Goal: Information Seeking & Learning: Learn about a topic

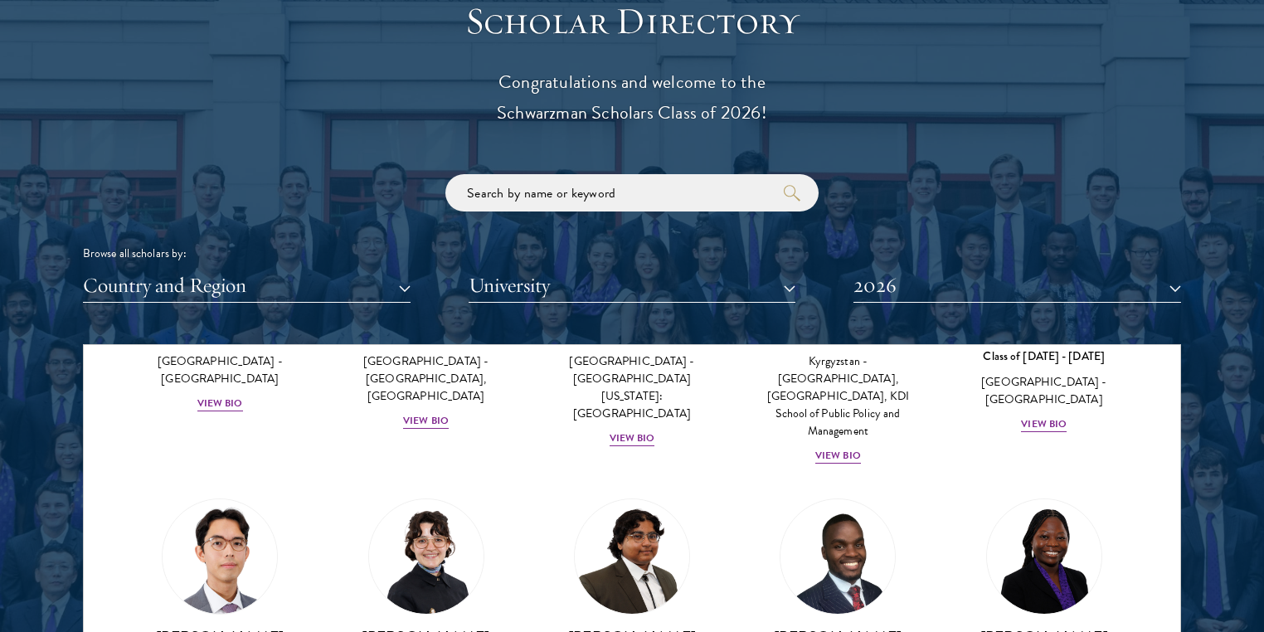
scroll to position [265, 0]
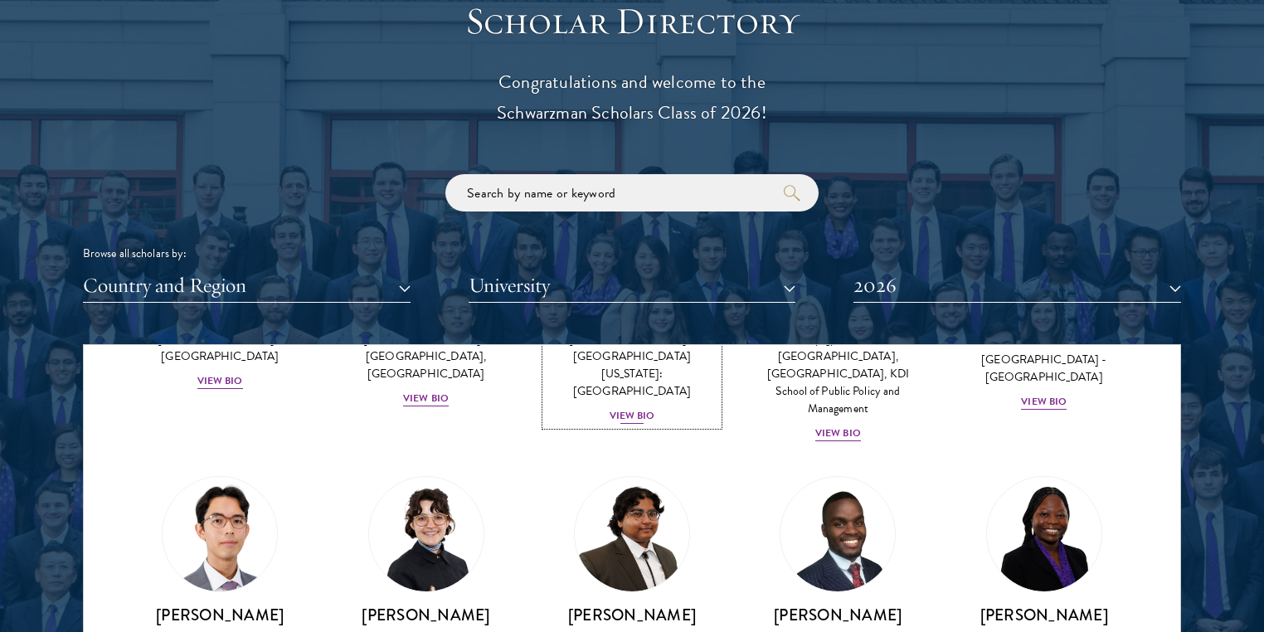
click at [655, 424] on div "View Bio" at bounding box center [632, 416] width 46 height 16
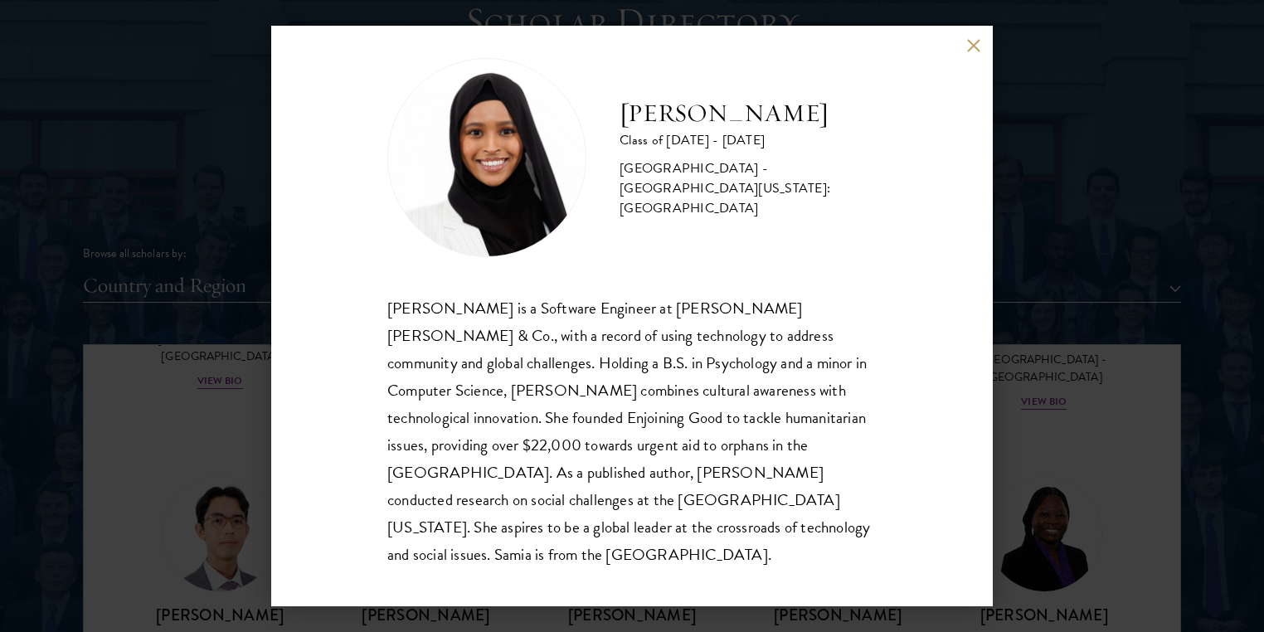
scroll to position [27, 0]
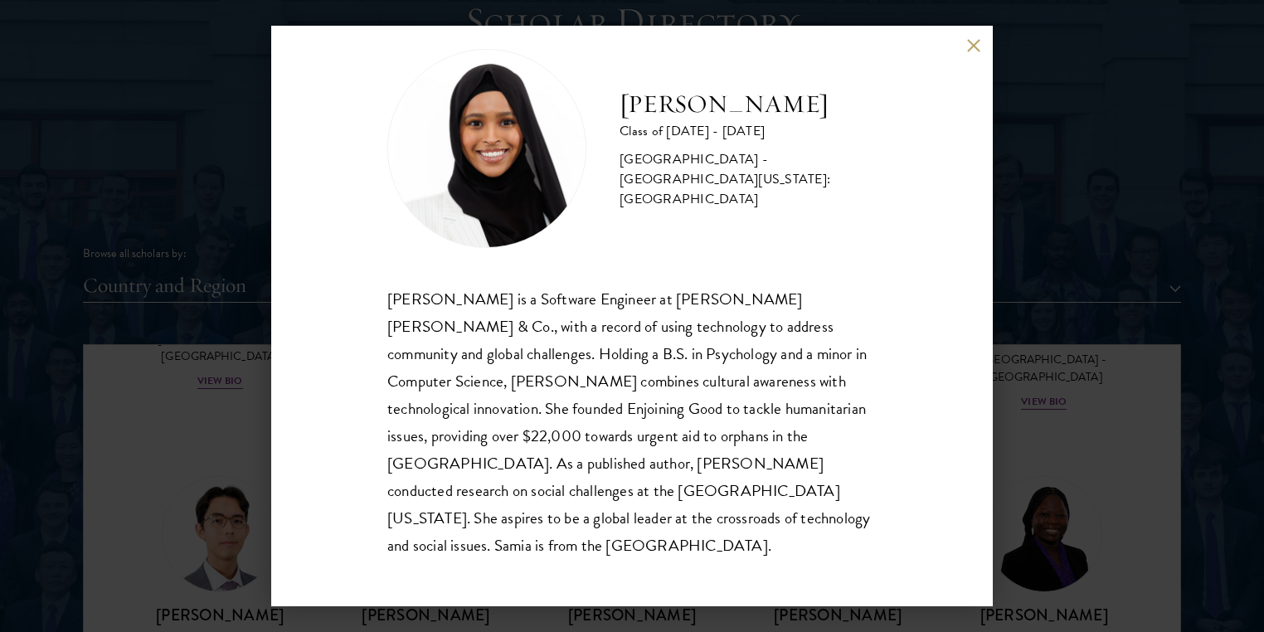
click at [927, 296] on div "[PERSON_NAME] Class of [DATE] - [DATE] [GEOGRAPHIC_DATA] - [GEOGRAPHIC_DATA][US…" at bounding box center [631, 316] width 721 height 580
click at [968, 46] on button at bounding box center [973, 45] width 14 height 14
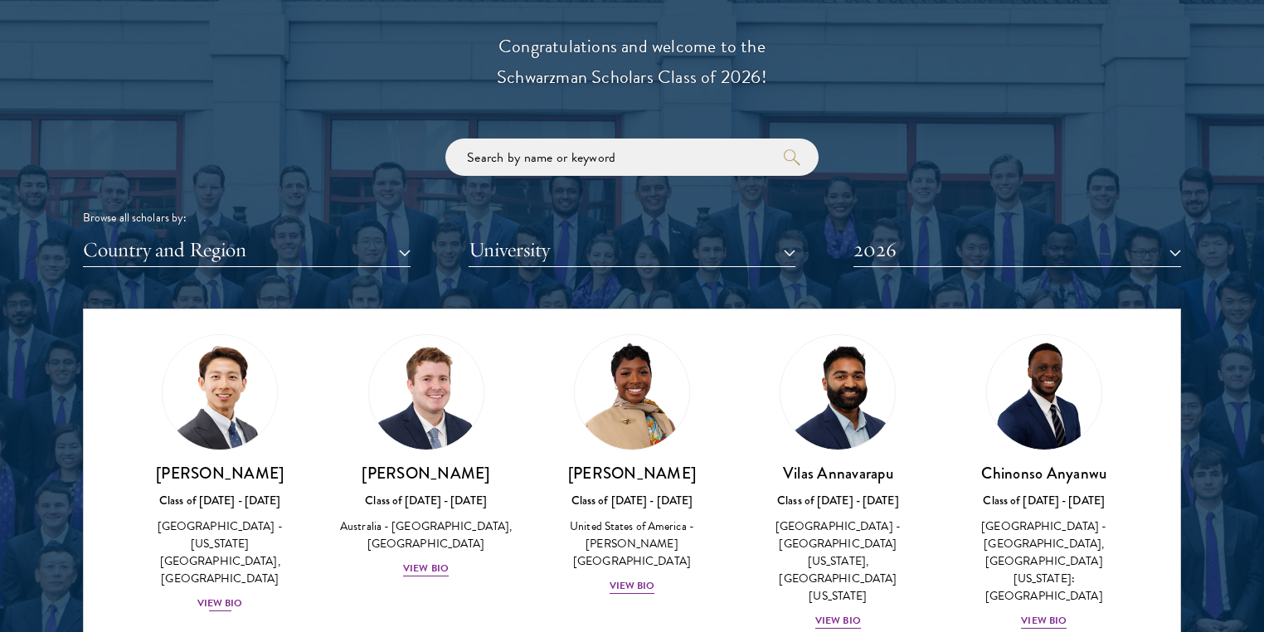
scroll to position [1130, 0]
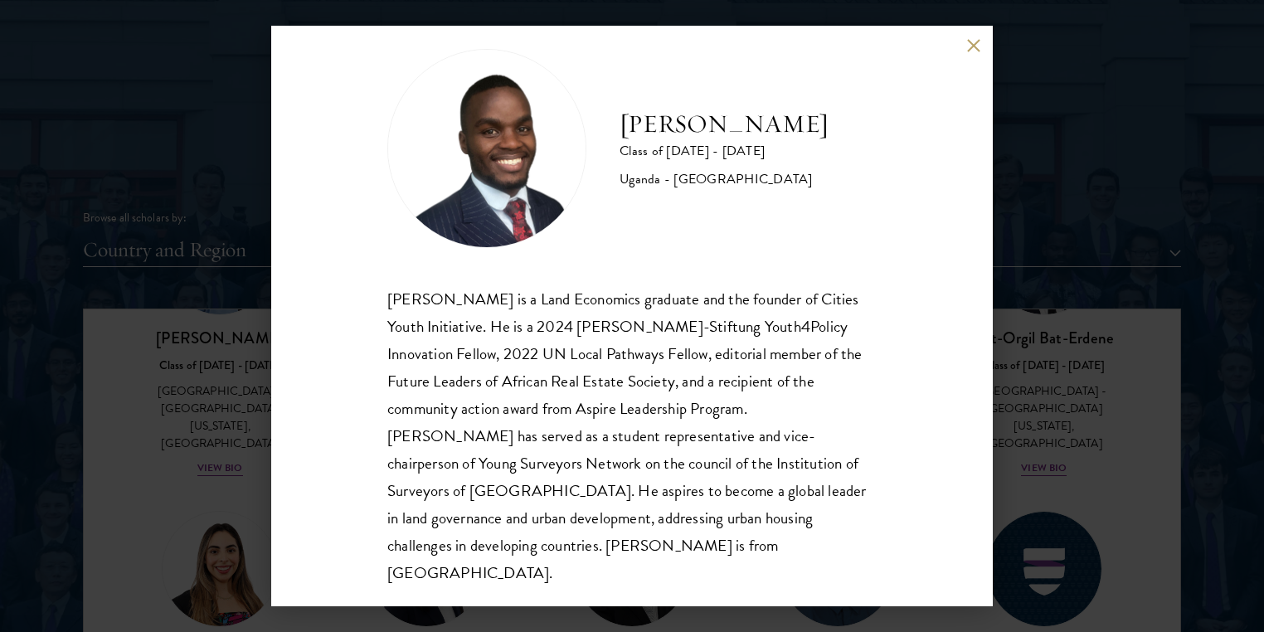
scroll to position [52, 0]
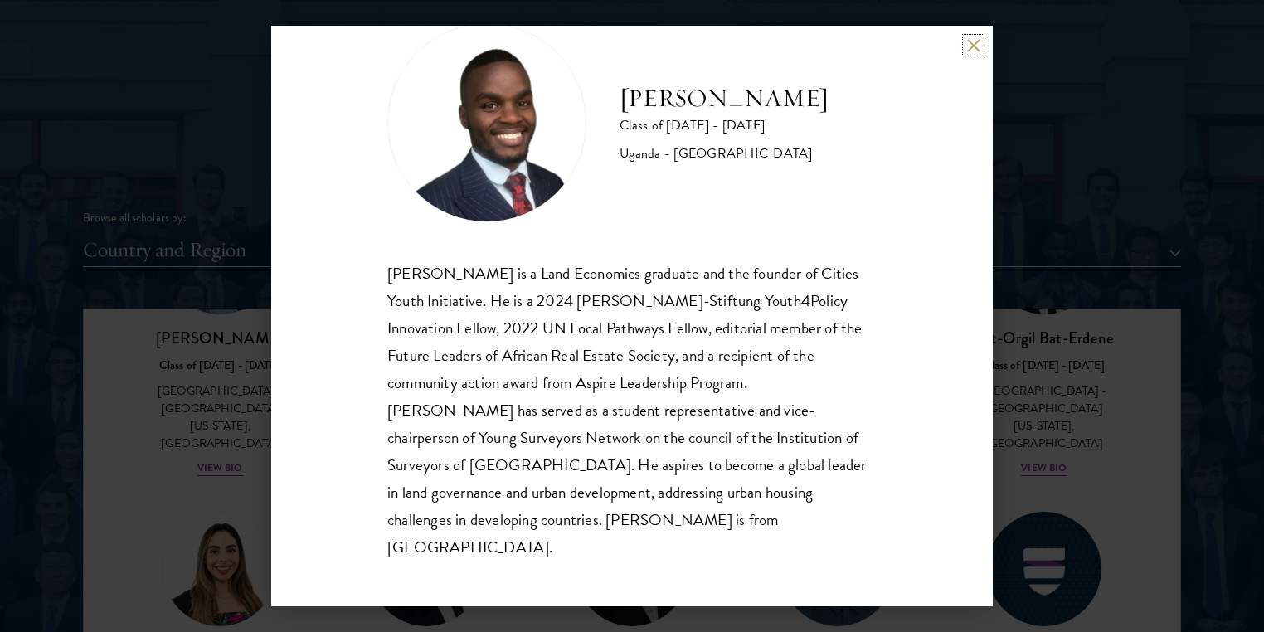
click at [968, 45] on button at bounding box center [973, 45] width 14 height 14
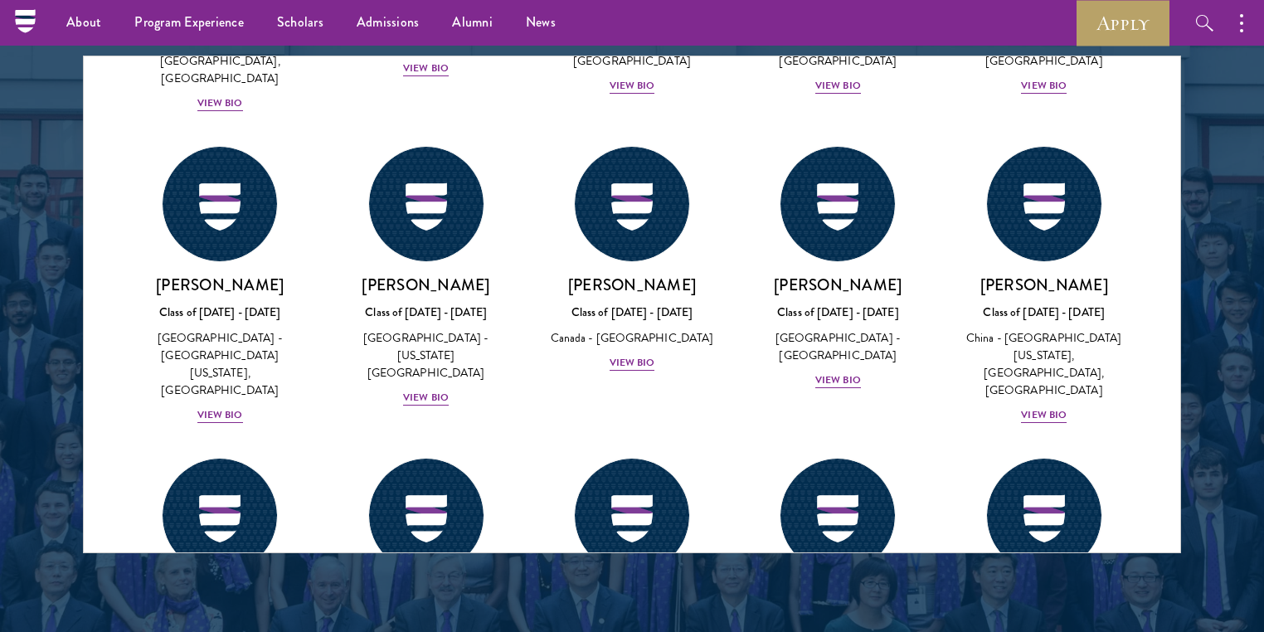
scroll to position [4388, 0]
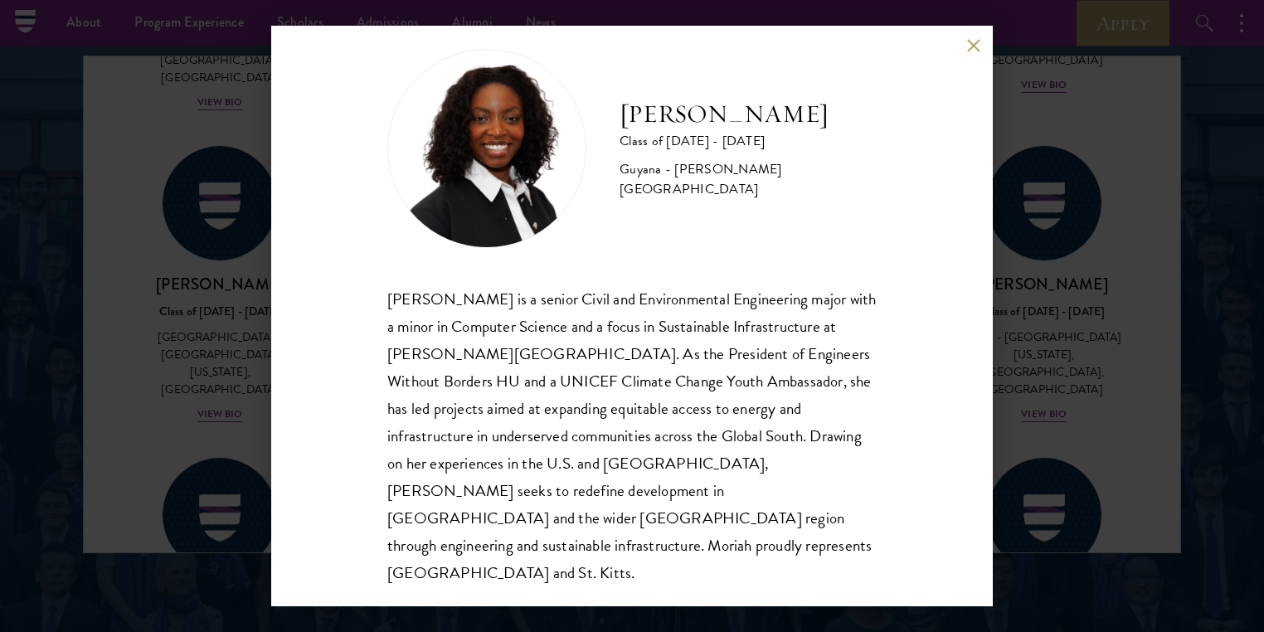
scroll to position [52, 0]
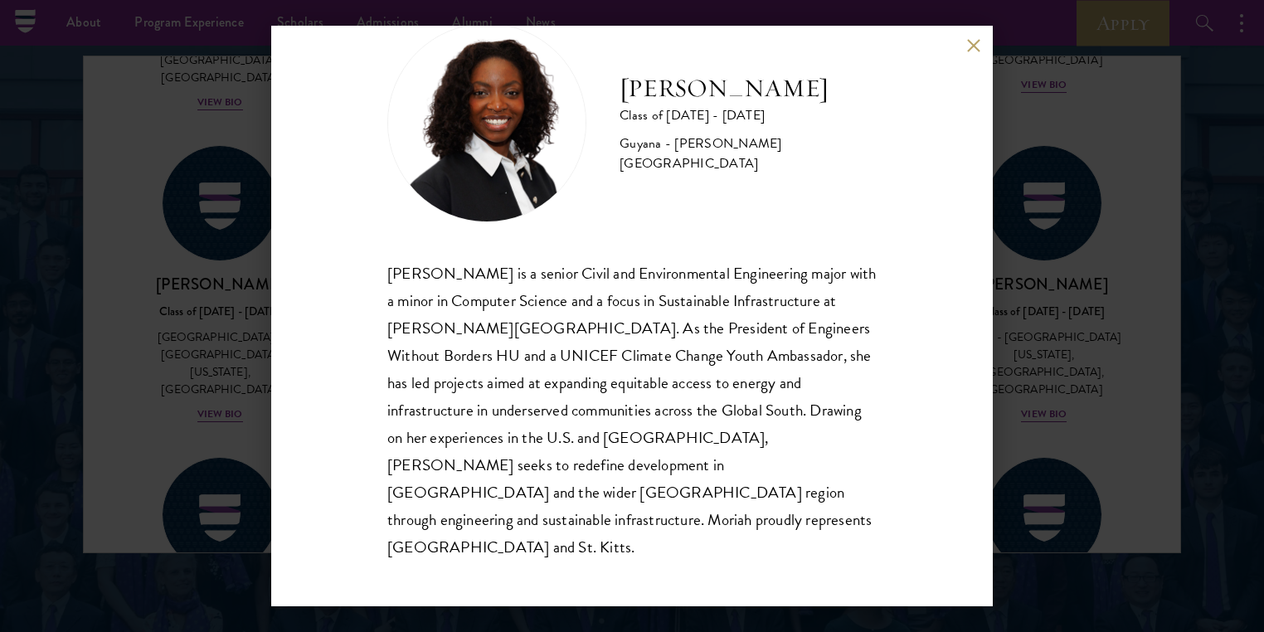
click at [966, 50] on button at bounding box center [973, 45] width 14 height 14
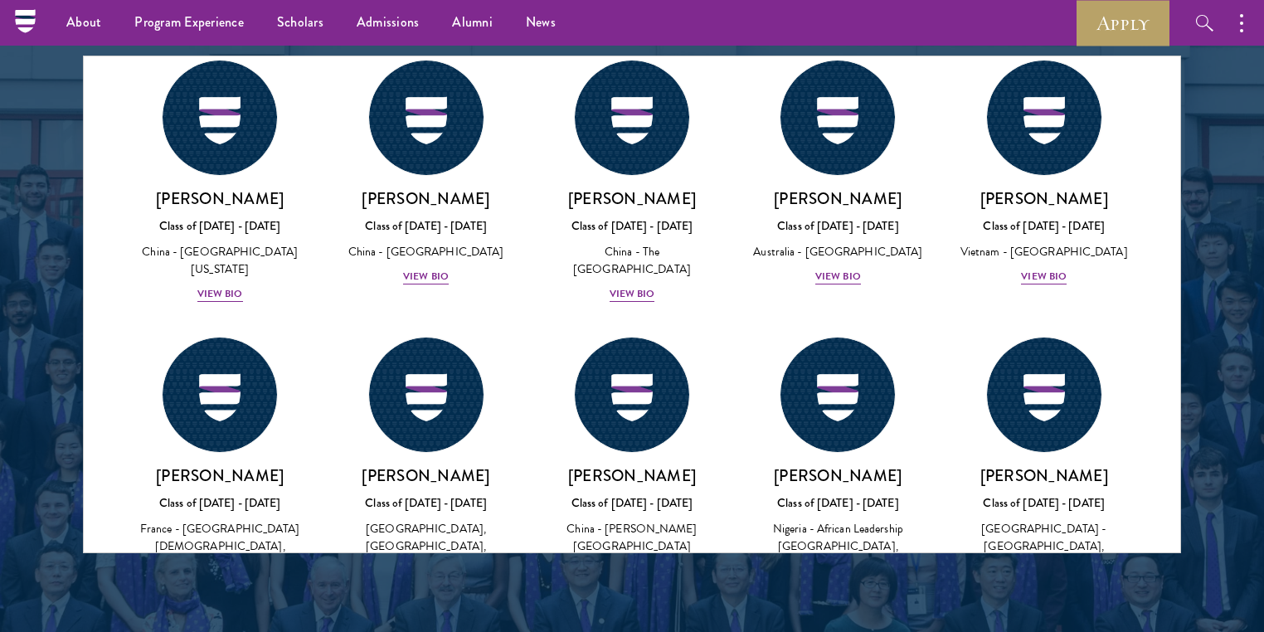
scroll to position [4786, 0]
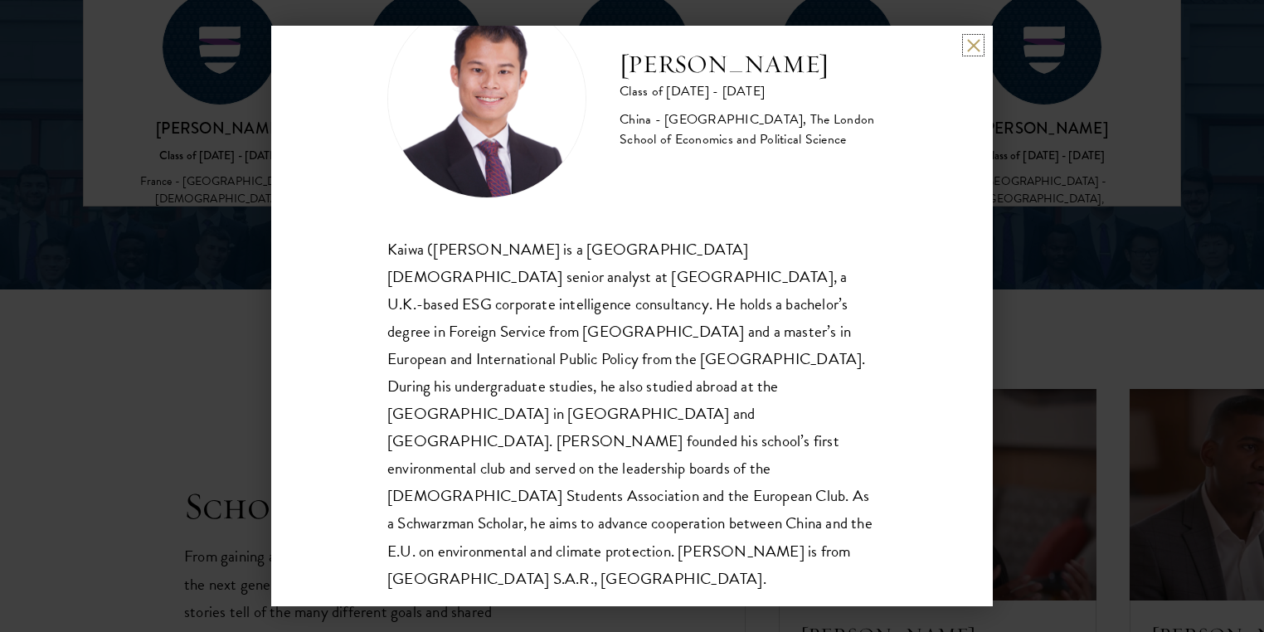
scroll to position [2610, 0]
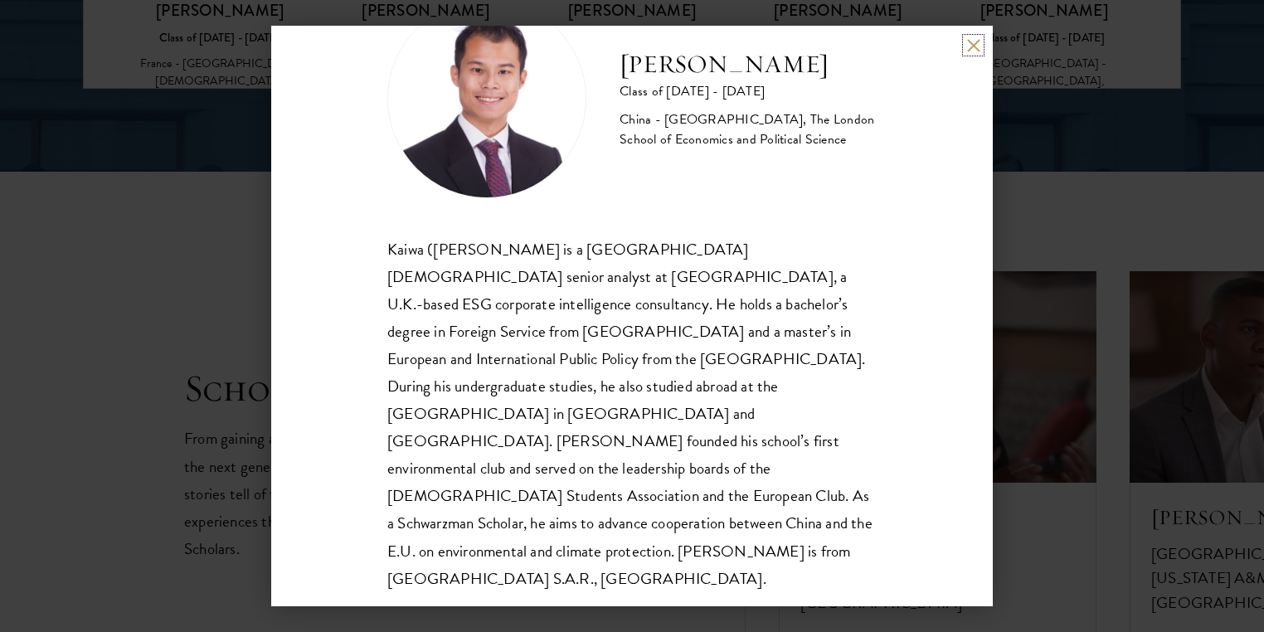
click at [975, 41] on button at bounding box center [973, 45] width 14 height 14
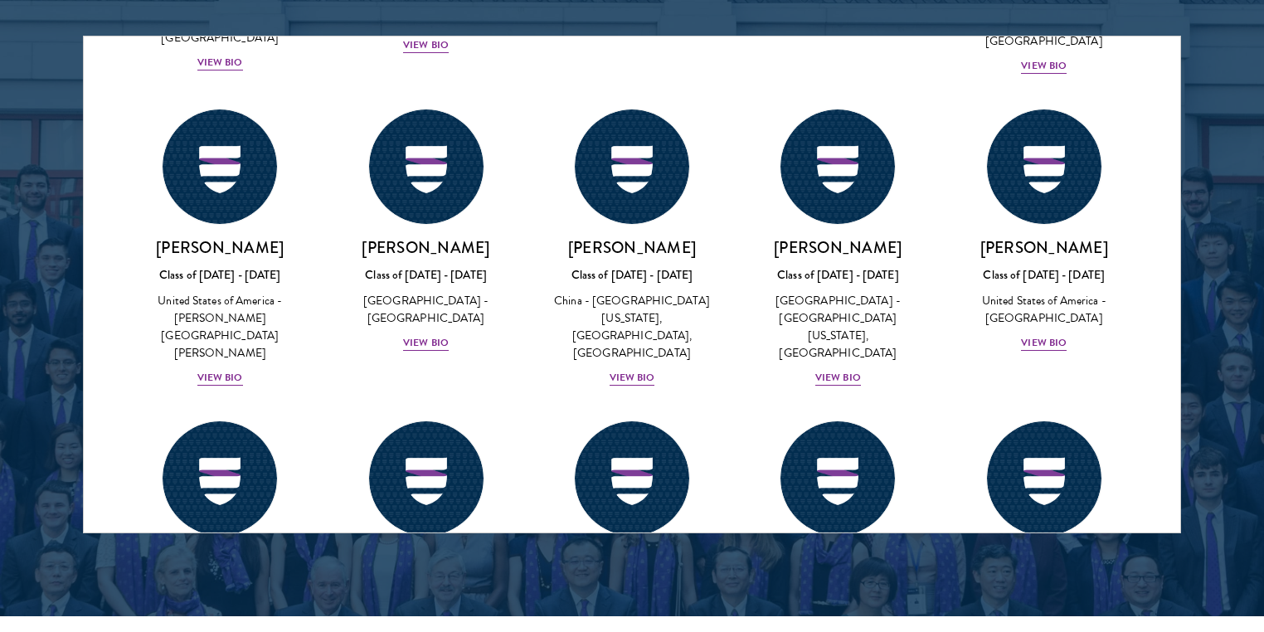
scroll to position [7771, 0]
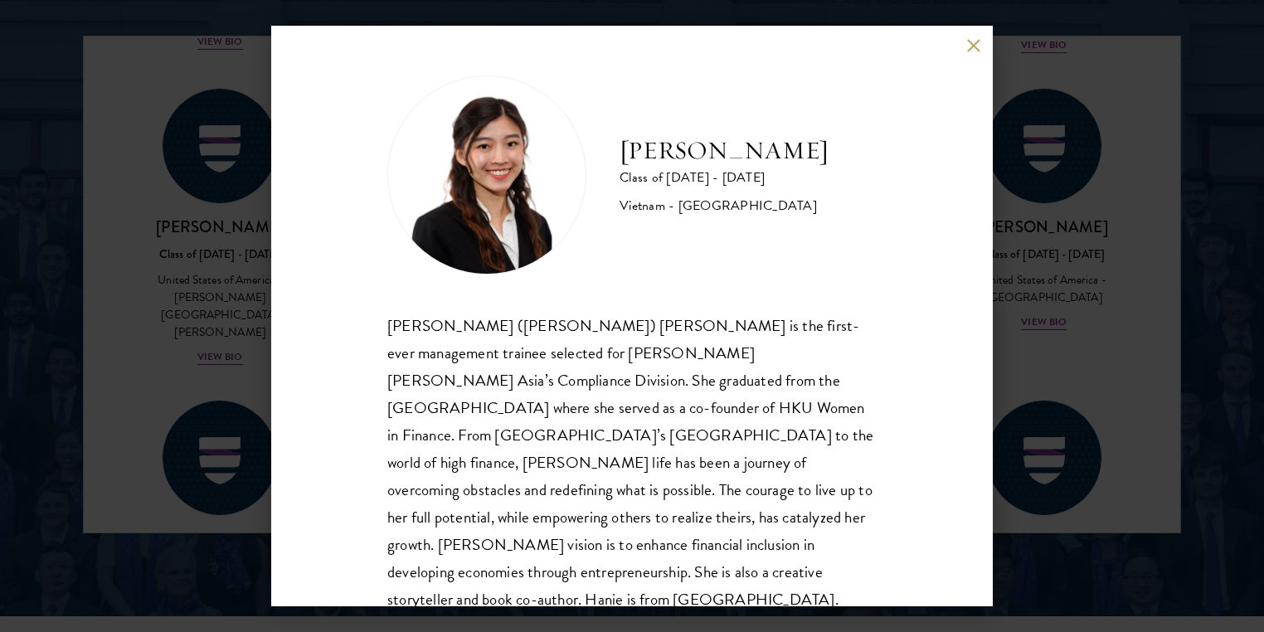
scroll to position [52, 0]
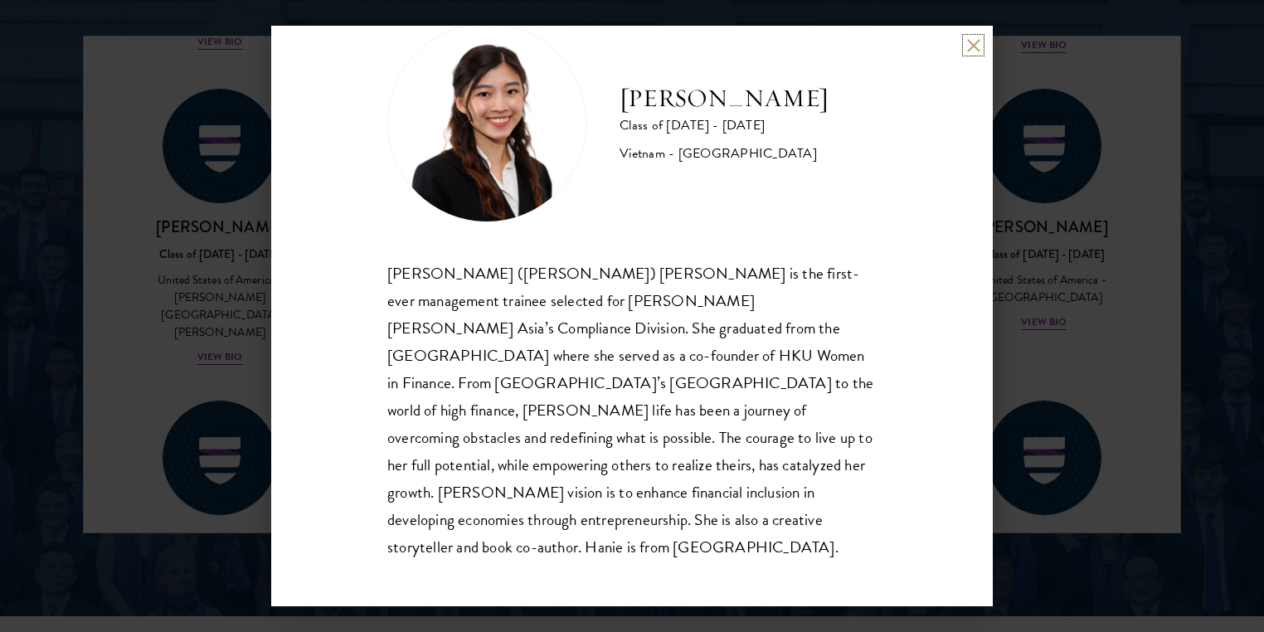
click at [971, 41] on button at bounding box center [973, 45] width 14 height 14
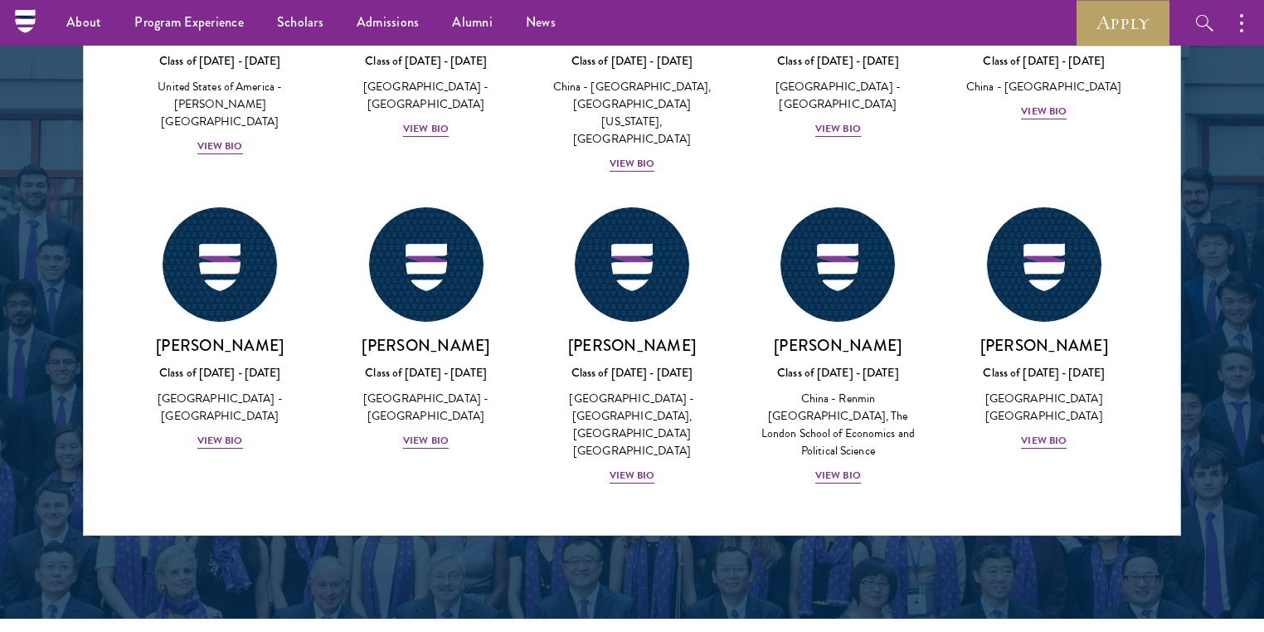
scroll to position [9159, 0]
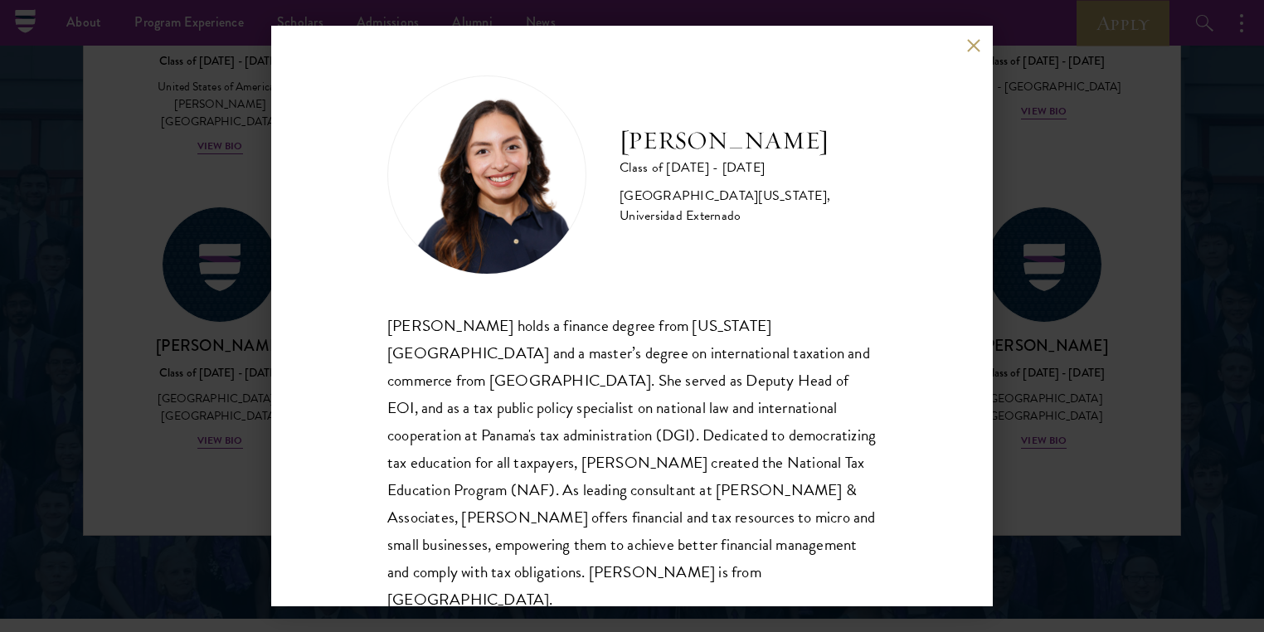
scroll to position [52, 0]
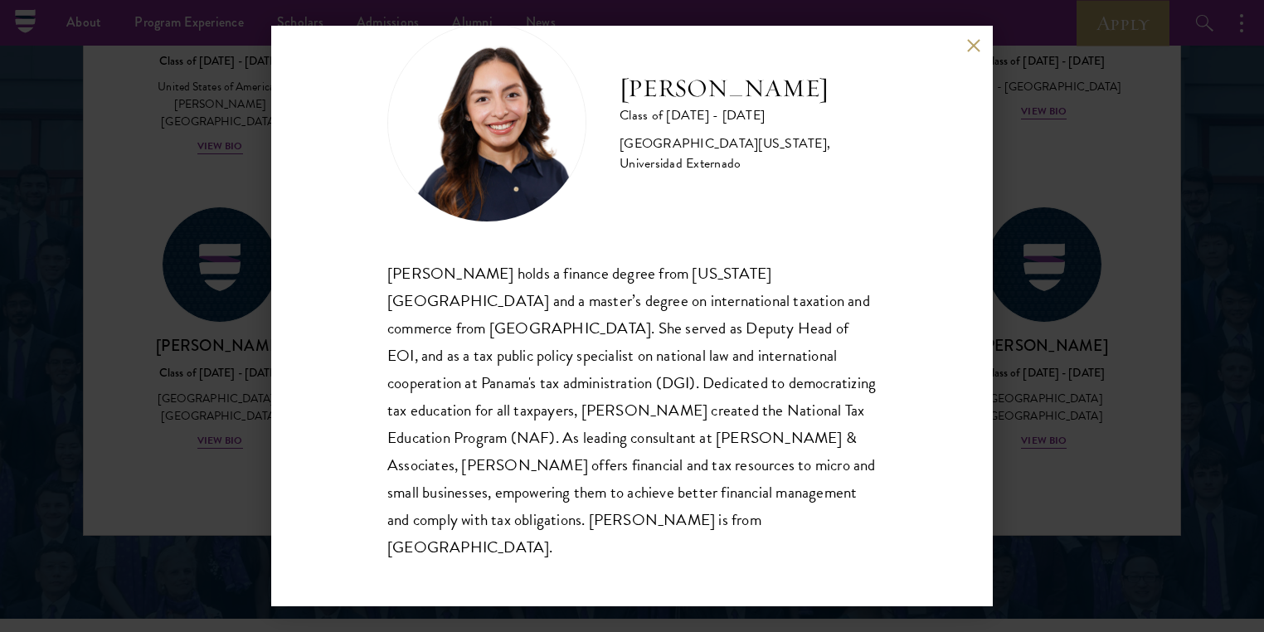
click at [973, 48] on button at bounding box center [973, 45] width 14 height 14
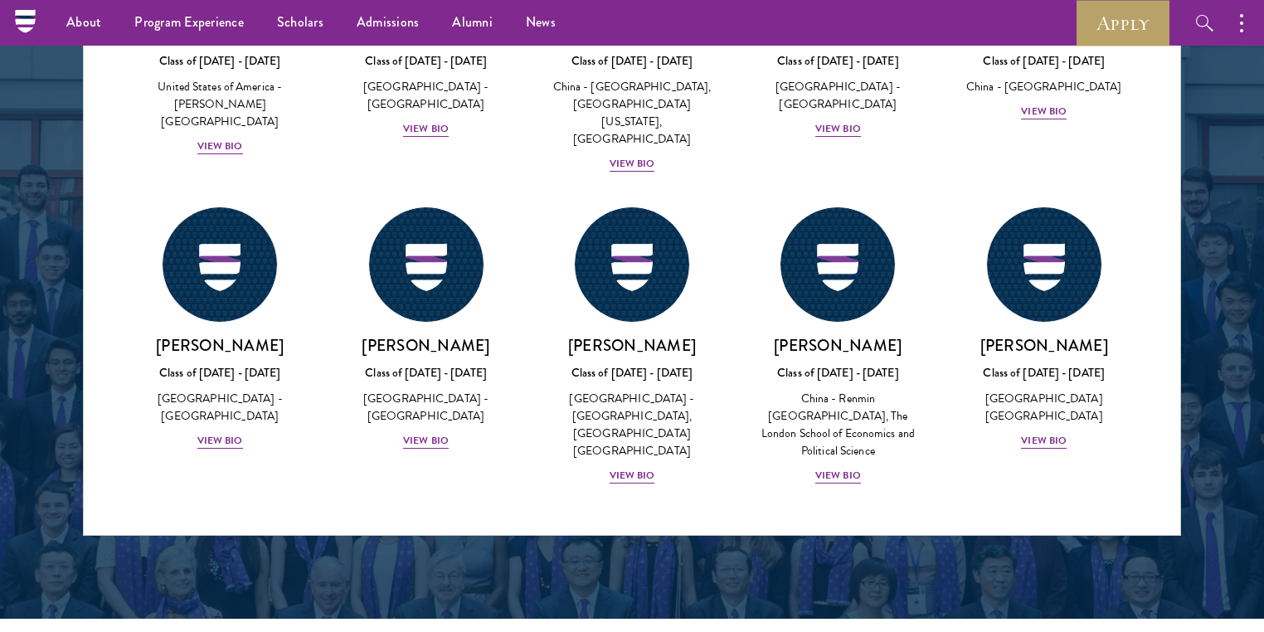
scroll to position [9132, 0]
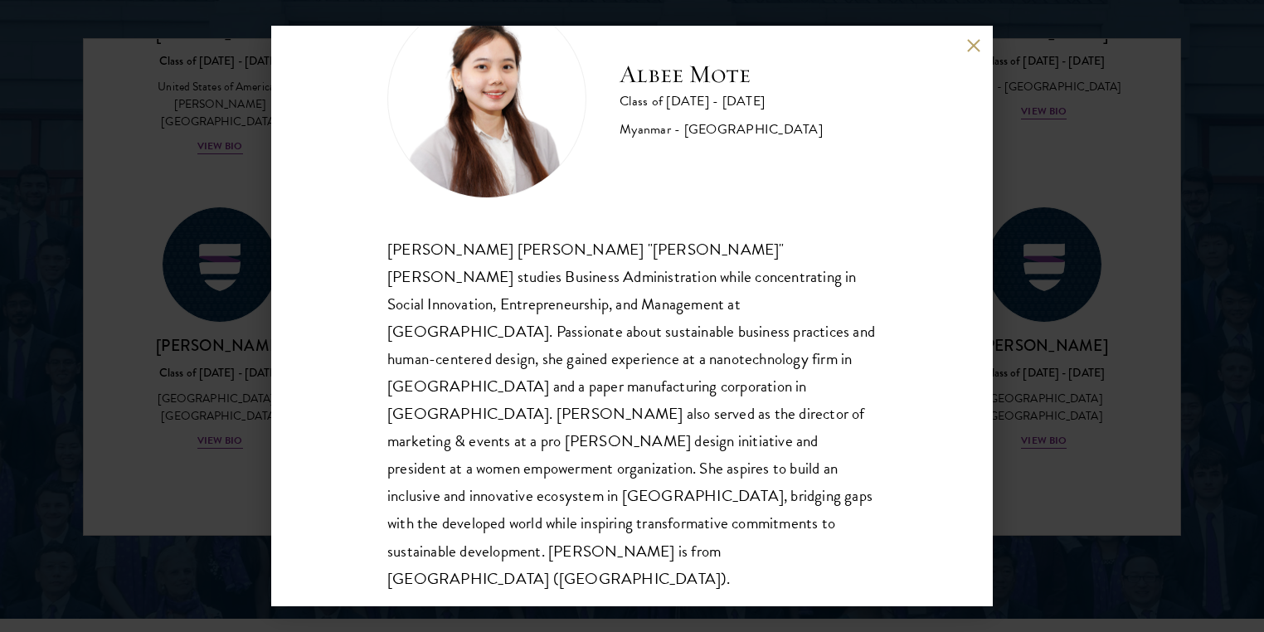
scroll to position [2230, 0]
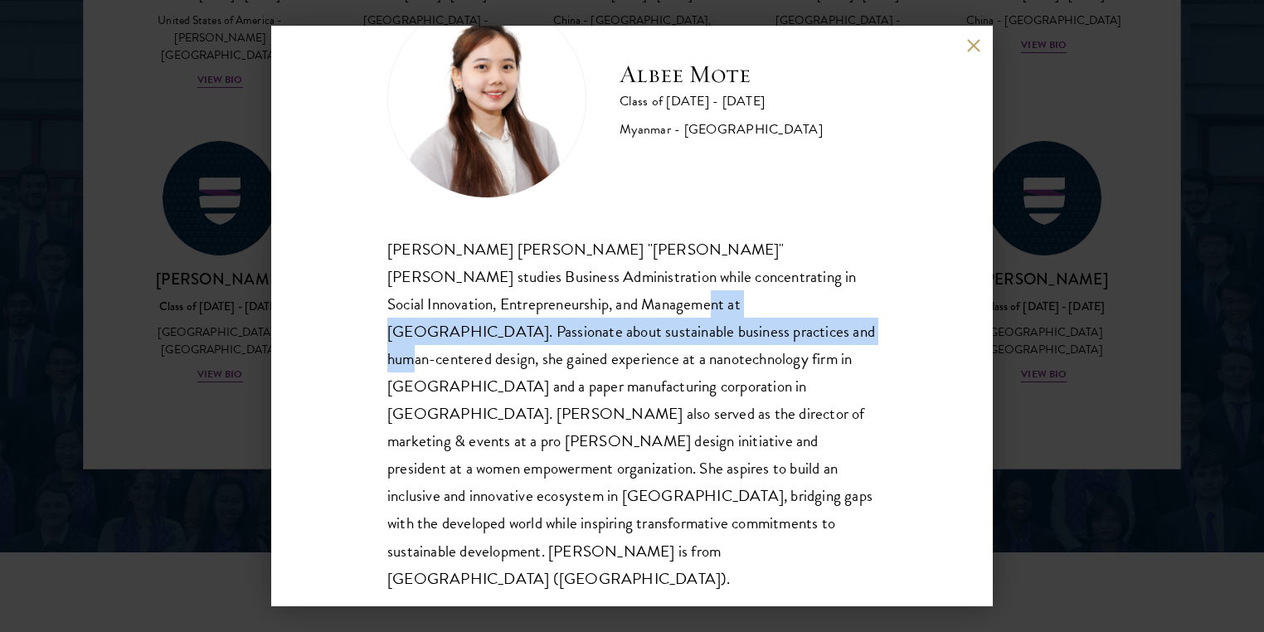
drag, startPoint x: 548, startPoint y: 364, endPoint x: 589, endPoint y: 397, distance: 52.4
click at [582, 393] on div "[PERSON_NAME] [PERSON_NAME] "[PERSON_NAME]" [PERSON_NAME] studies Business Admi…" at bounding box center [631, 413] width 489 height 357
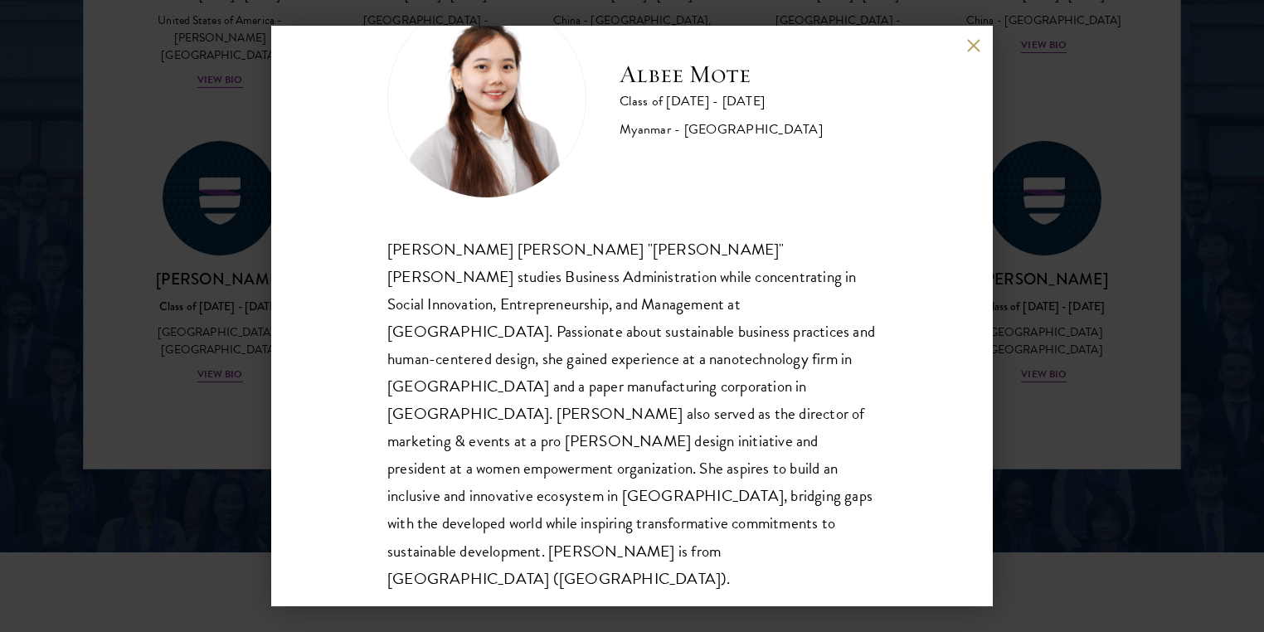
click at [635, 429] on div "[PERSON_NAME] [PERSON_NAME] "[PERSON_NAME]" [PERSON_NAME] studies Business Admi…" at bounding box center [631, 413] width 489 height 357
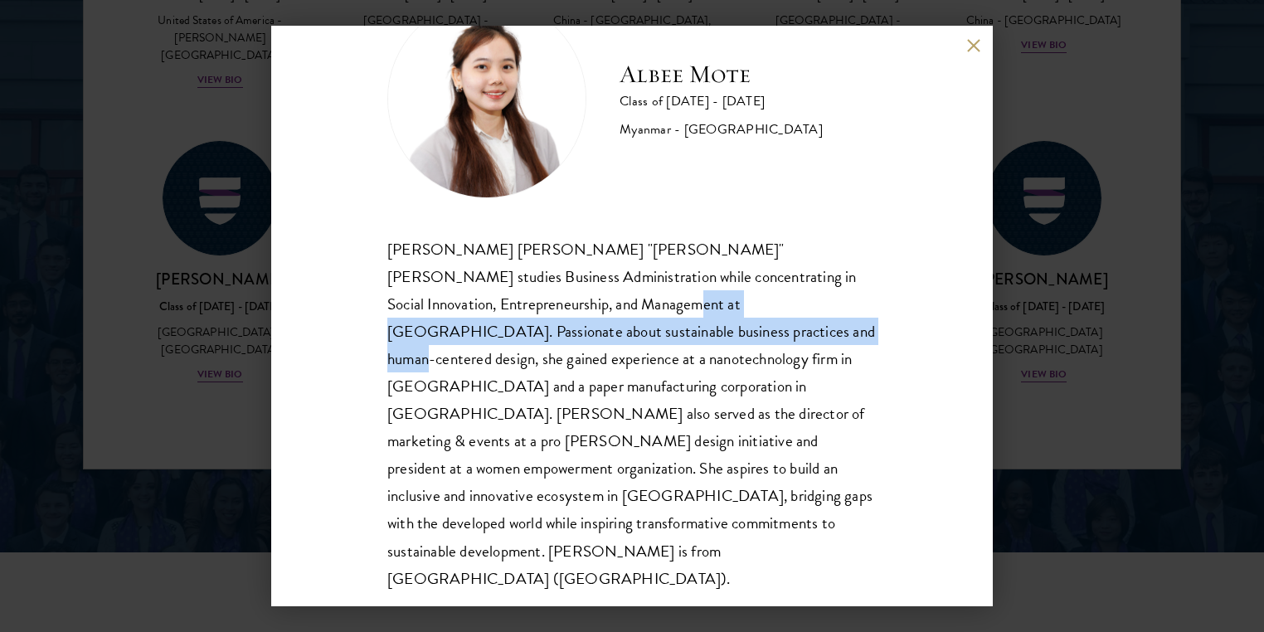
drag, startPoint x: 541, startPoint y: 366, endPoint x: 582, endPoint y: 391, distance: 48.8
click at [582, 391] on div "[PERSON_NAME] [PERSON_NAME] "[PERSON_NAME]" [PERSON_NAME] studies Business Admi…" at bounding box center [631, 413] width 489 height 357
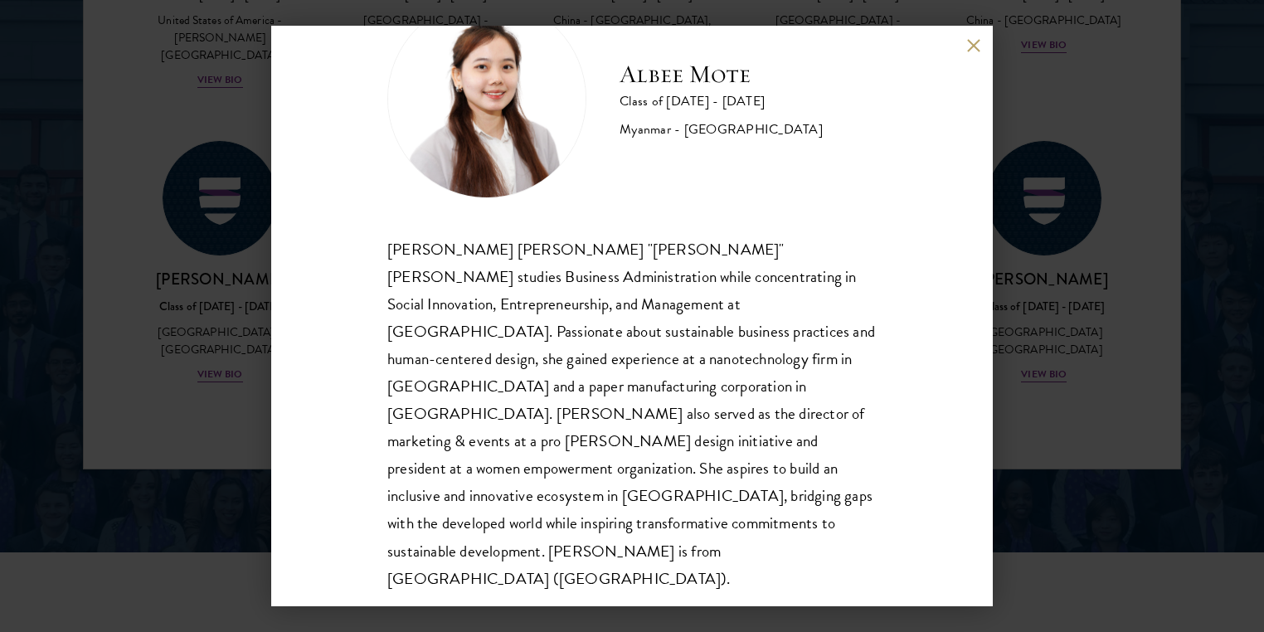
click at [759, 438] on div "[PERSON_NAME] [PERSON_NAME] "[PERSON_NAME]" [PERSON_NAME] studies Business Admi…" at bounding box center [631, 413] width 489 height 357
click at [972, 46] on button at bounding box center [973, 45] width 14 height 14
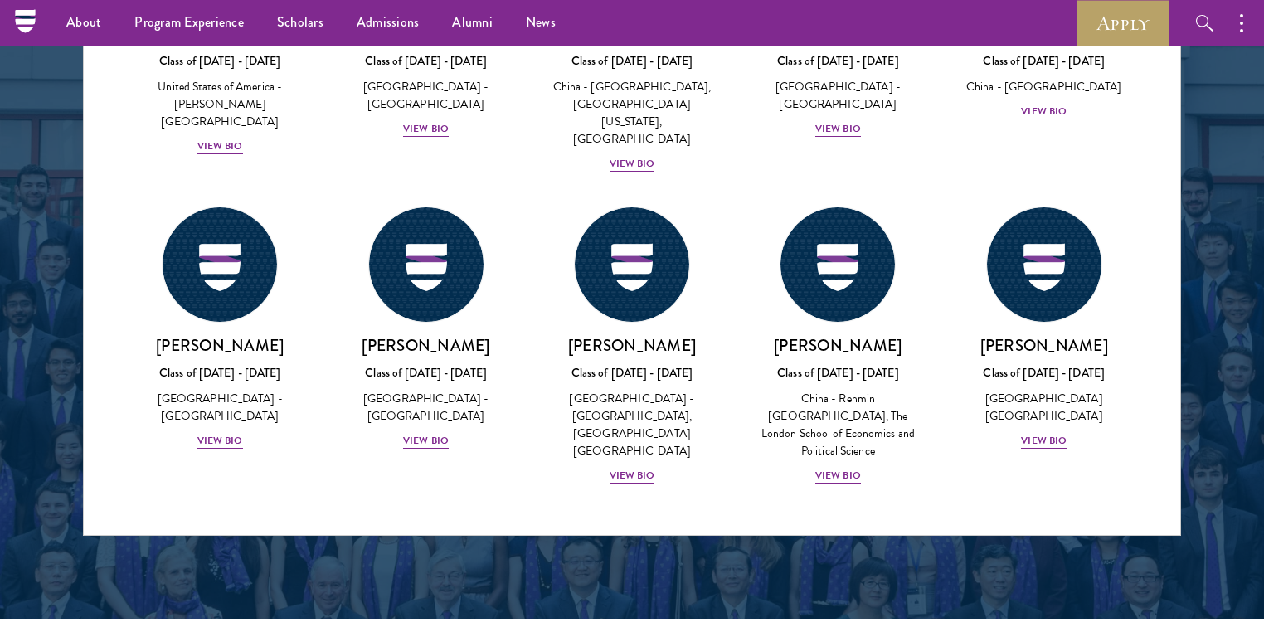
scroll to position [9397, 0]
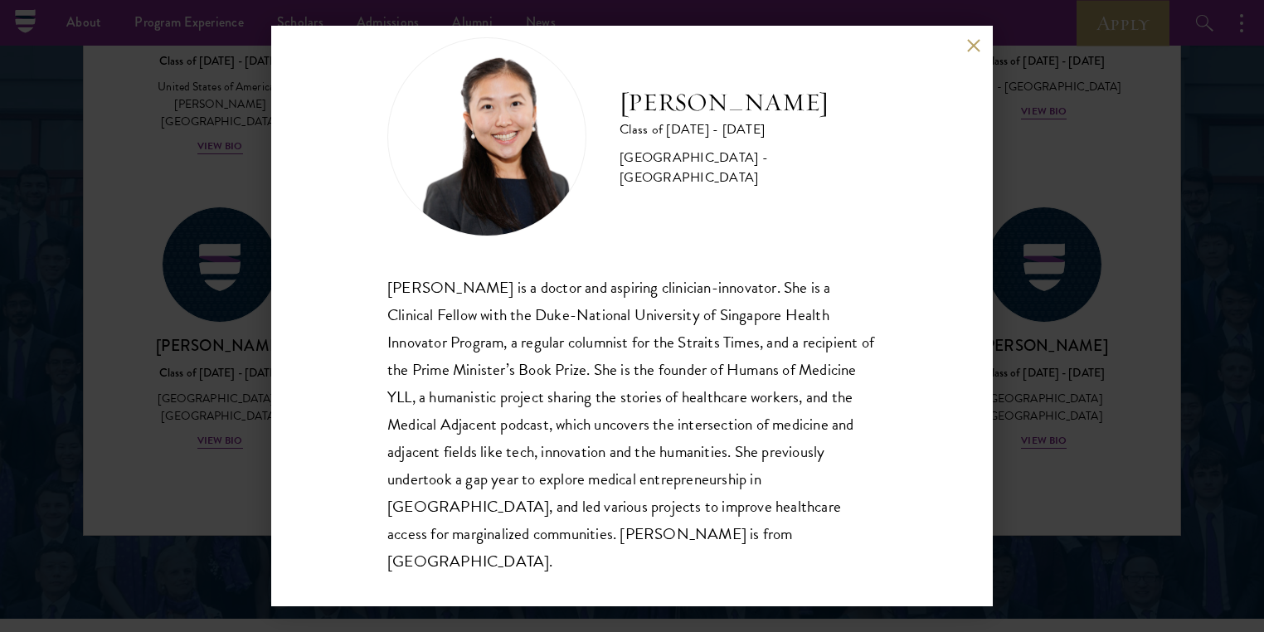
scroll to position [76, 0]
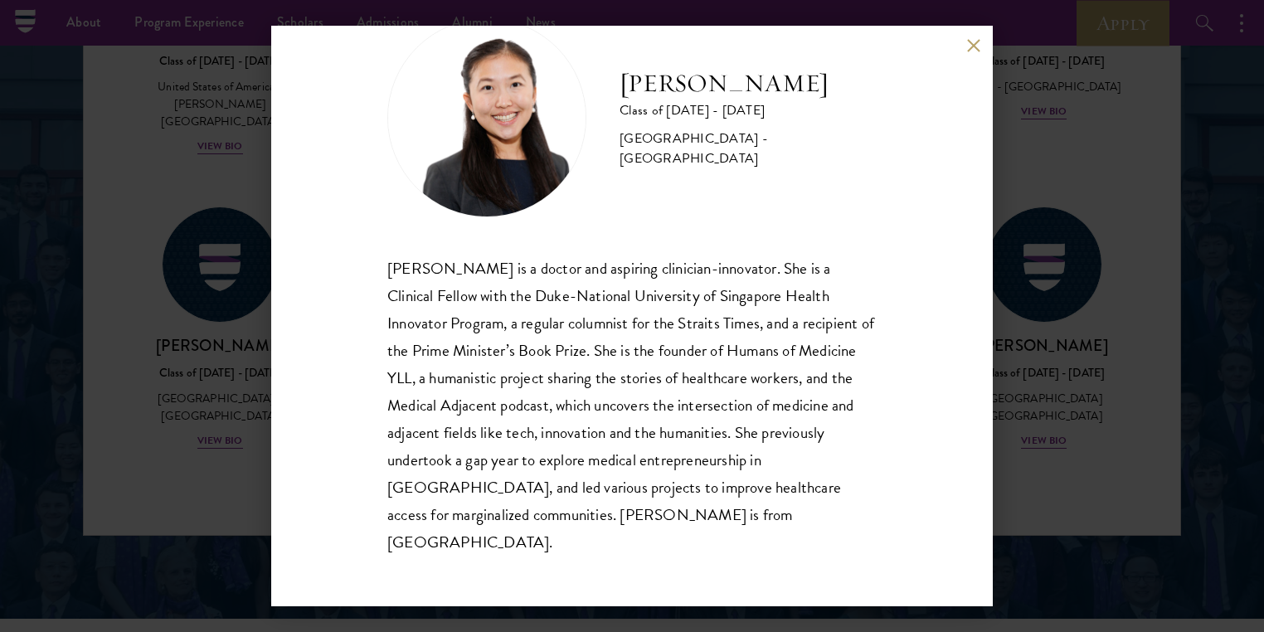
click at [978, 47] on button at bounding box center [973, 45] width 14 height 14
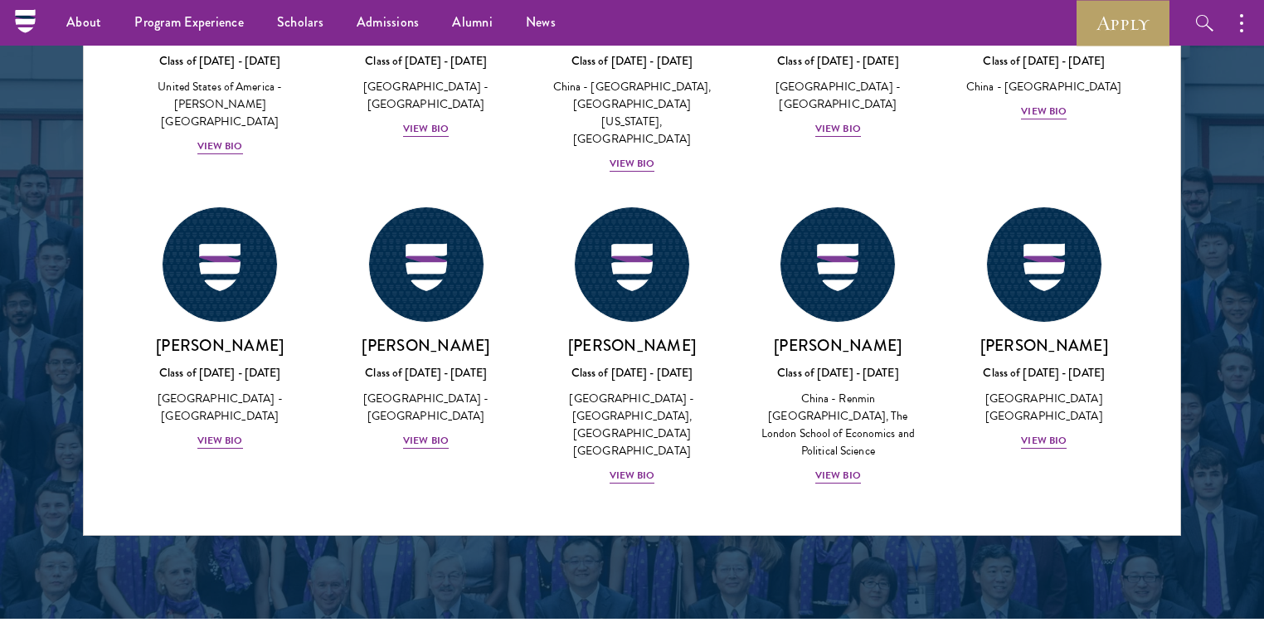
scroll to position [9464, 0]
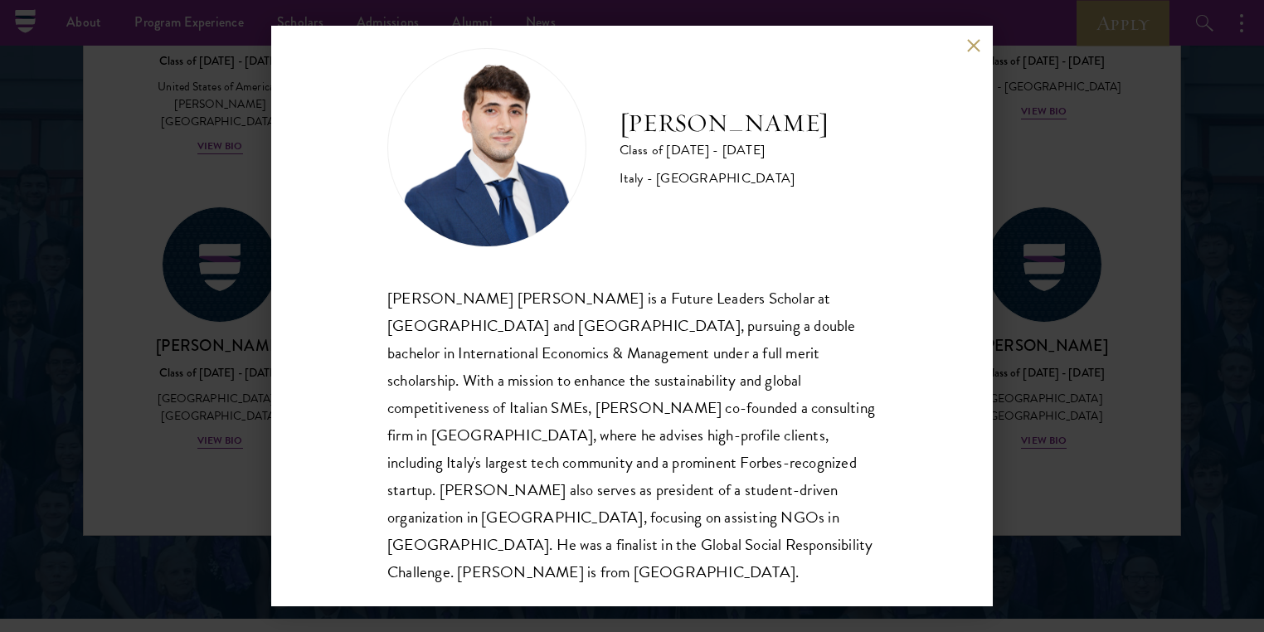
scroll to position [52, 0]
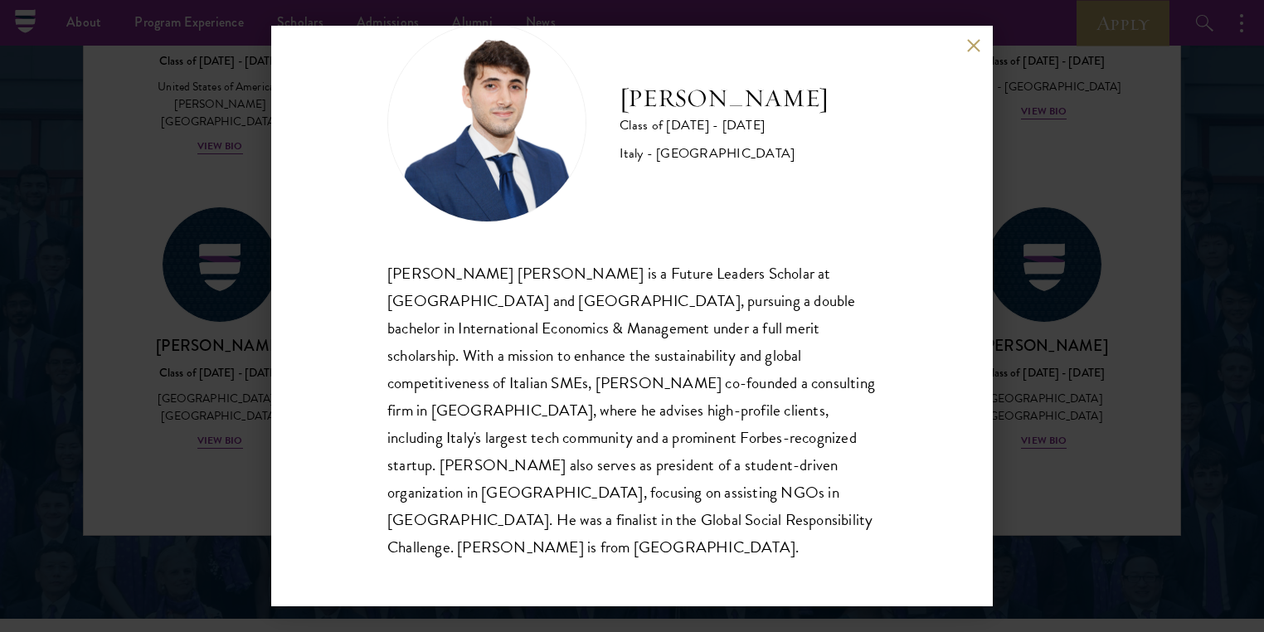
click at [1090, 99] on div "[PERSON_NAME] Class of [DATE] - [DATE] [GEOGRAPHIC_DATA] - [GEOGRAPHIC_DATA] [P…" at bounding box center [632, 316] width 1264 height 632
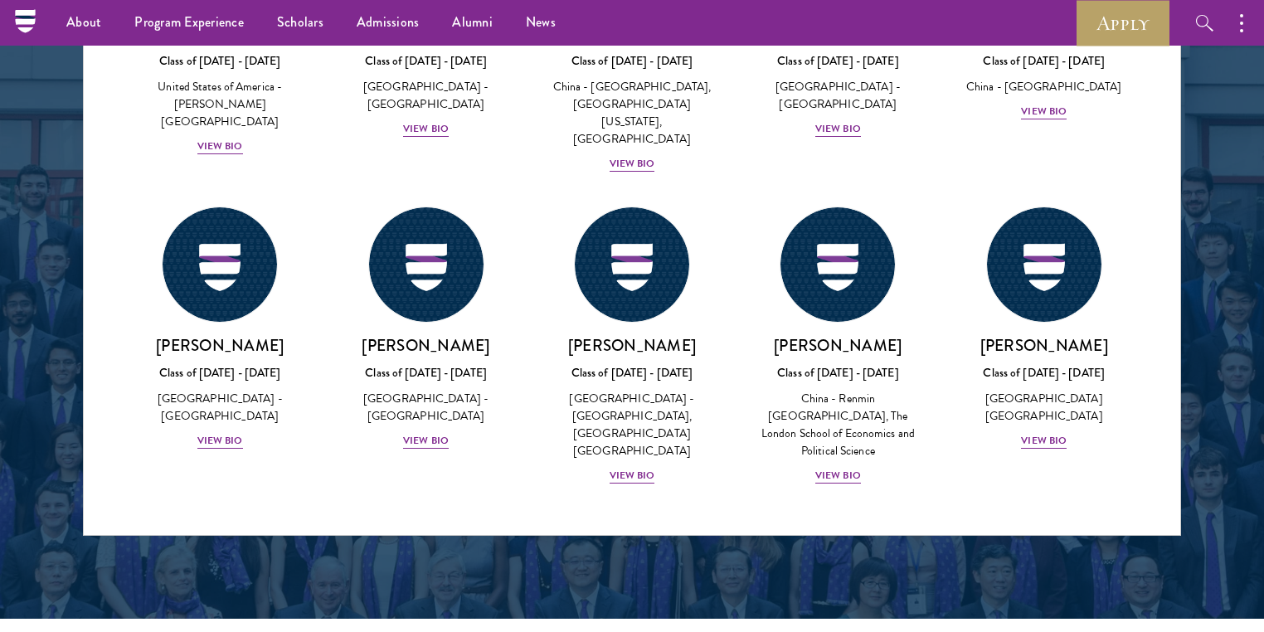
scroll to position [10028, 0]
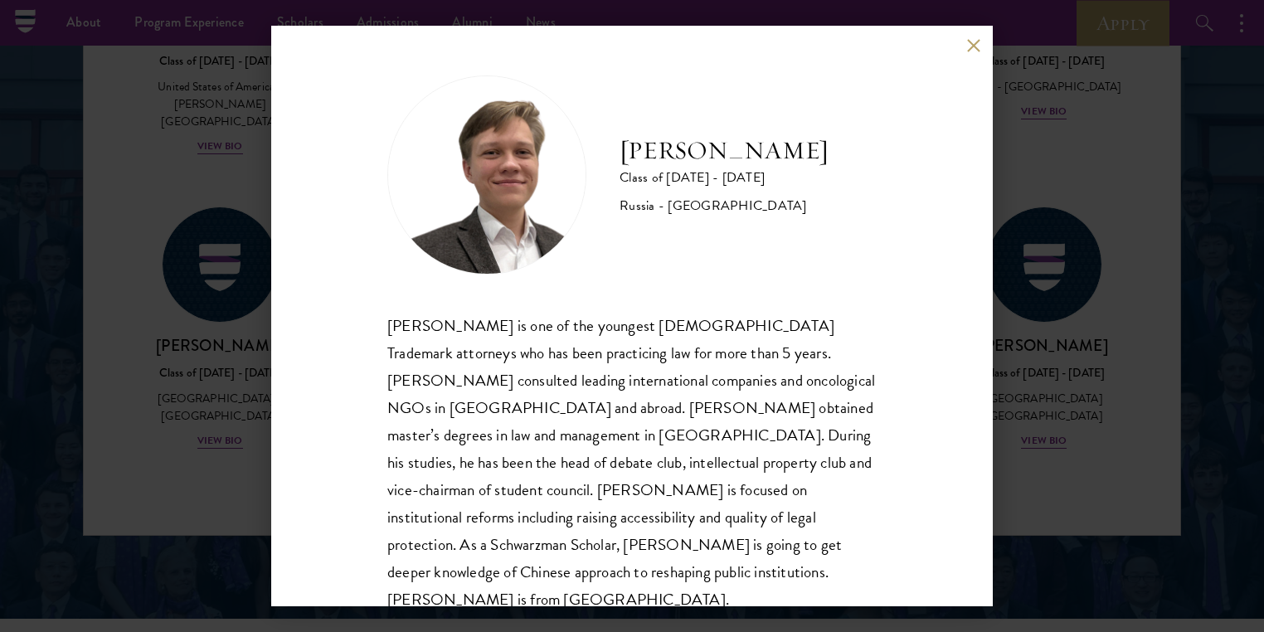
scroll to position [52, 0]
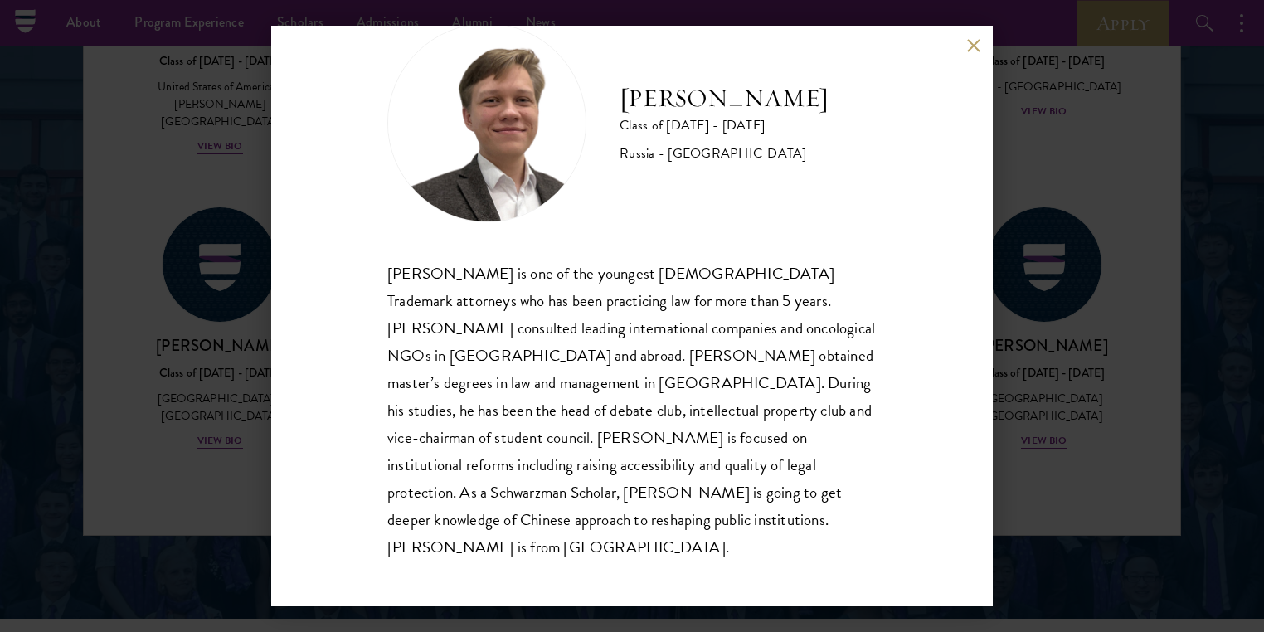
click at [672, 543] on div "[PERSON_NAME] is one of the youngest [DEMOGRAPHIC_DATA] Trademark attorneys who…" at bounding box center [631, 411] width 489 height 302
drag, startPoint x: 1032, startPoint y: 133, endPoint x: 1060, endPoint y: 180, distance: 54.6
click at [1035, 133] on div "[PERSON_NAME] Class of [DATE] - [DATE] [GEOGRAPHIC_DATA] - [GEOGRAPHIC_DATA] [P…" at bounding box center [632, 316] width 1264 height 632
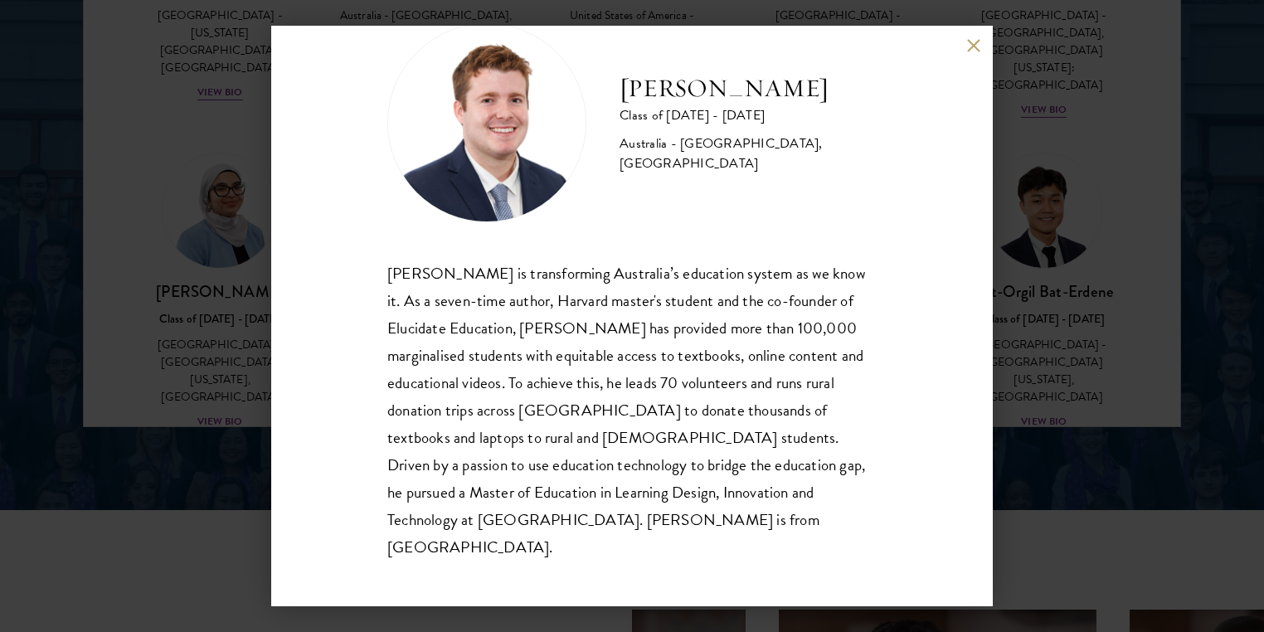
scroll to position [2296, 0]
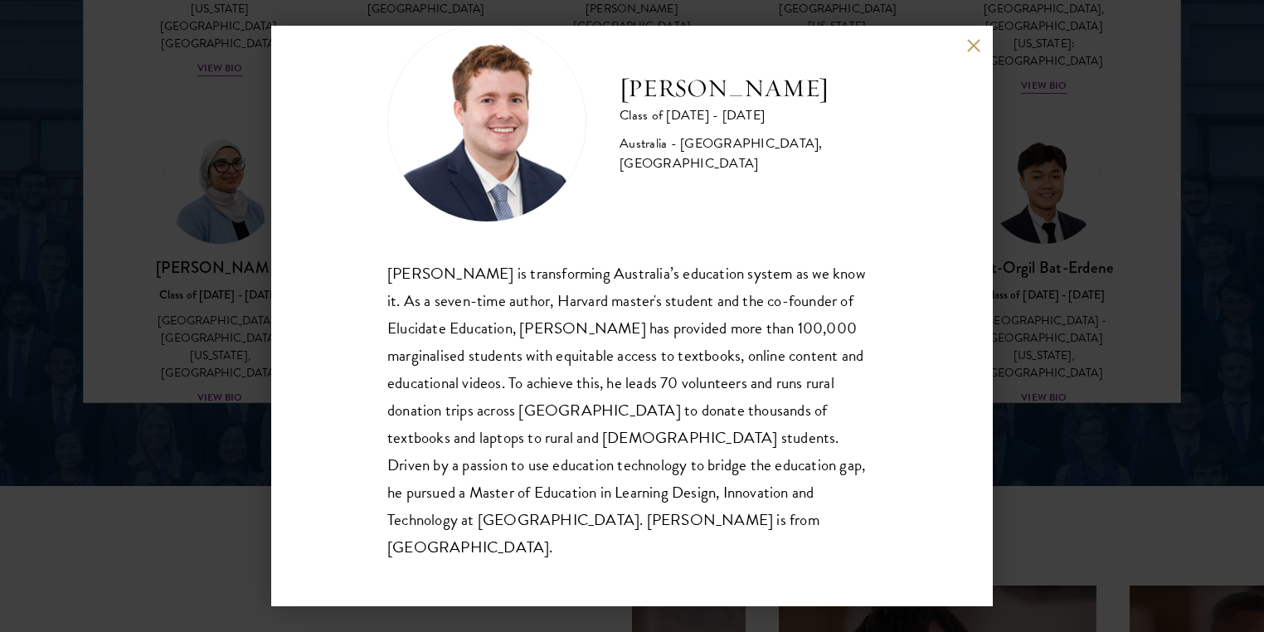
click at [962, 46] on div "[PERSON_NAME] Class of [DATE] - [DATE] [GEOGRAPHIC_DATA] - [GEOGRAPHIC_DATA], […" at bounding box center [631, 316] width 721 height 580
click at [973, 50] on button at bounding box center [973, 45] width 14 height 14
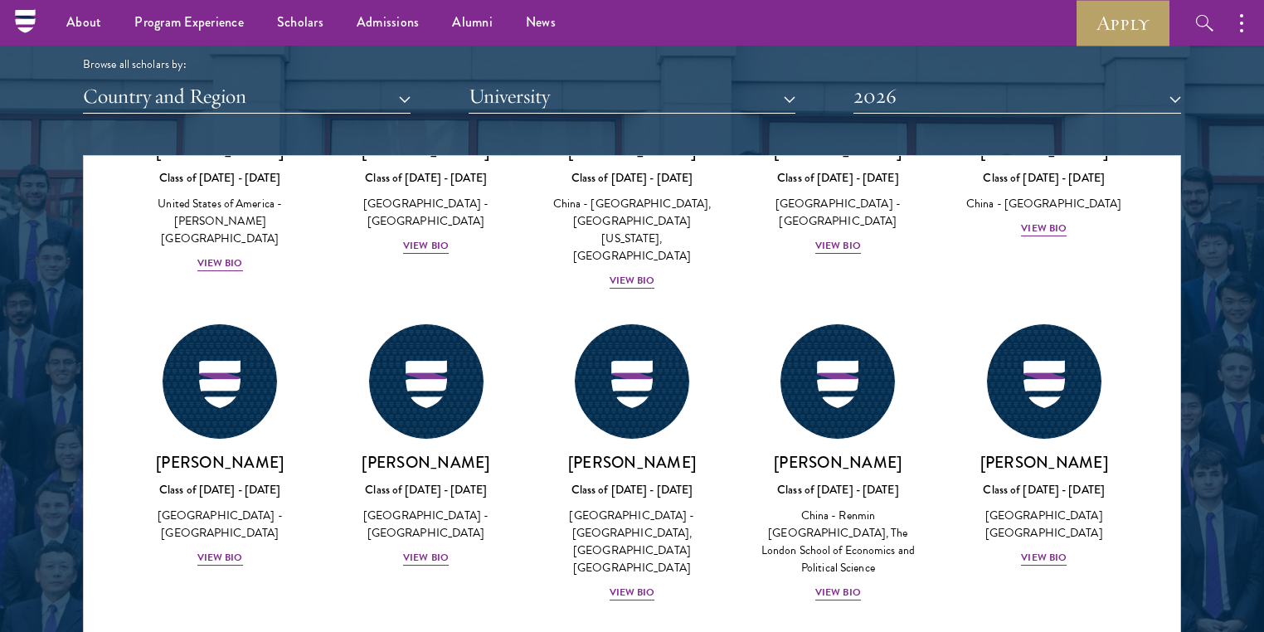
scroll to position [11875, 0]
click at [238, 80] on button "Country and Region" at bounding box center [247, 97] width 328 height 34
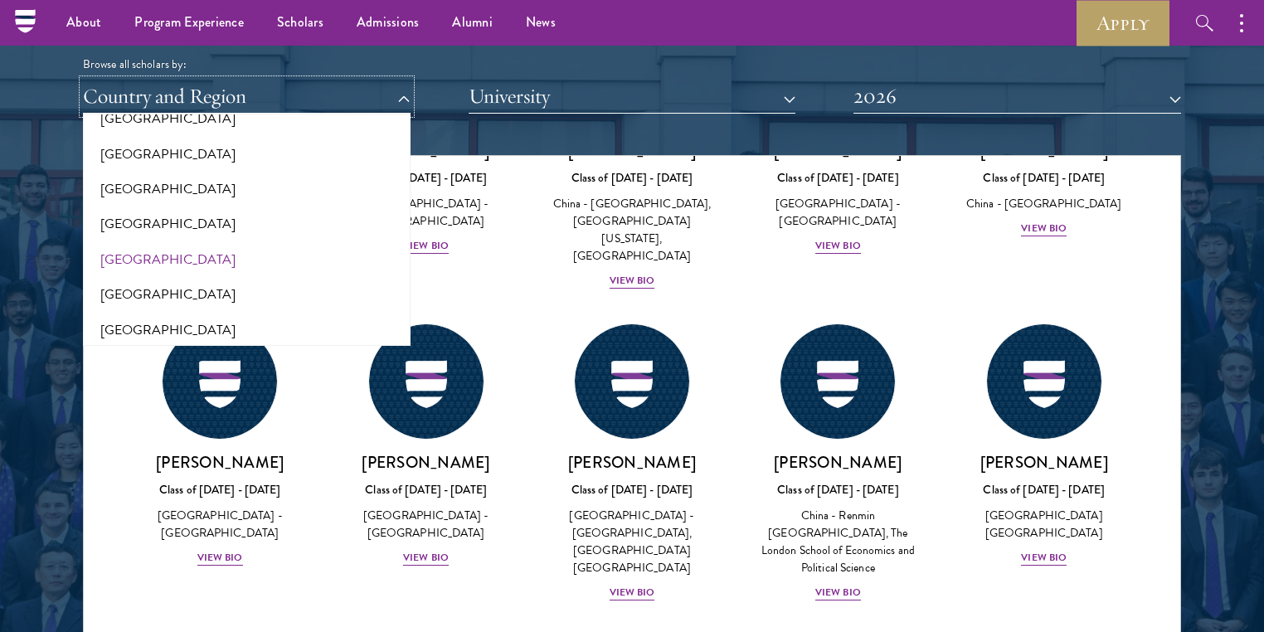
scroll to position [133, 0]
click at [113, 246] on button "[GEOGRAPHIC_DATA]" at bounding box center [247, 257] width 318 height 35
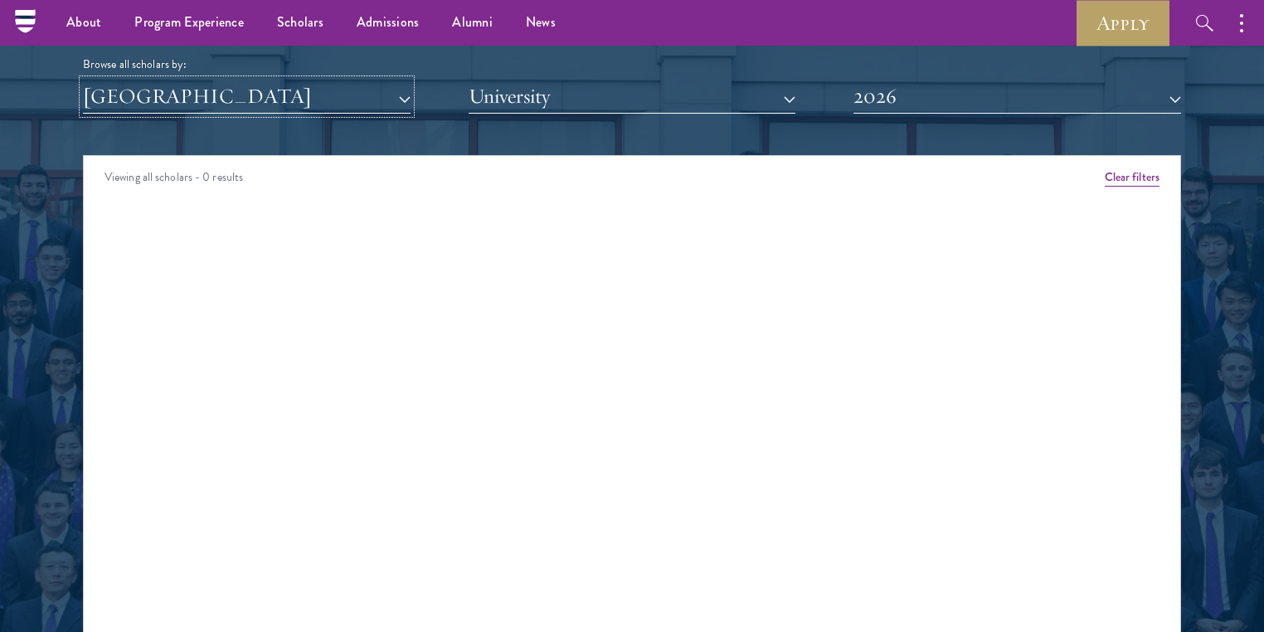
click at [172, 80] on button "[GEOGRAPHIC_DATA]" at bounding box center [247, 97] width 328 height 34
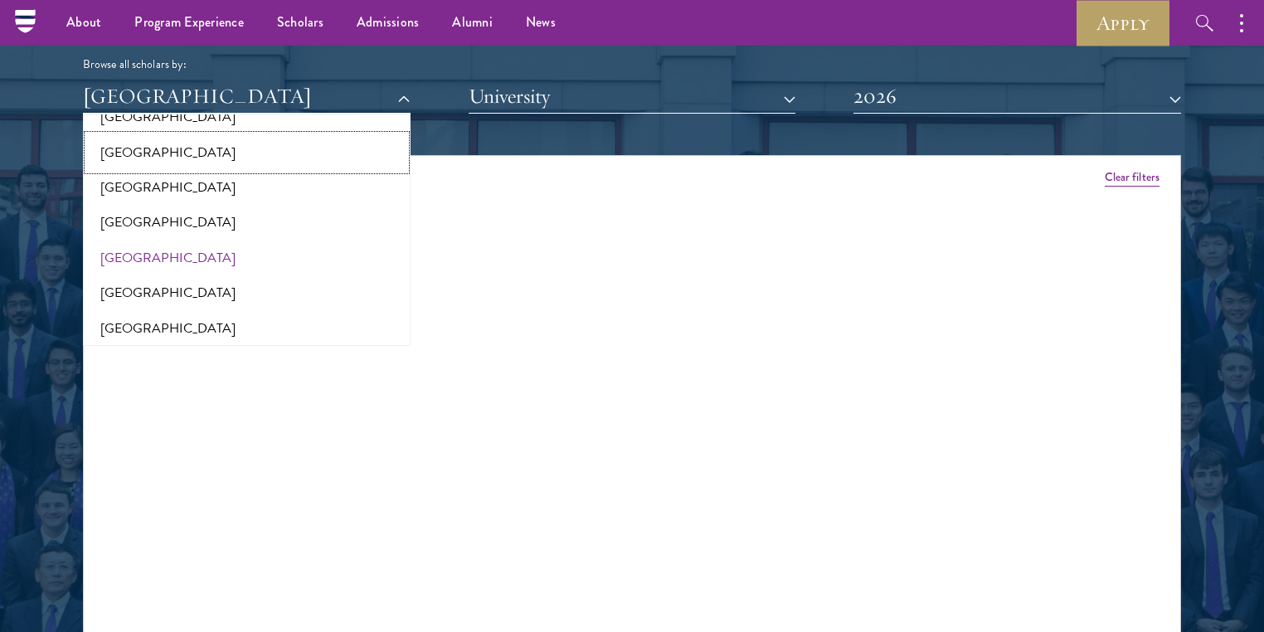
click at [119, 135] on button "[GEOGRAPHIC_DATA]" at bounding box center [247, 152] width 318 height 35
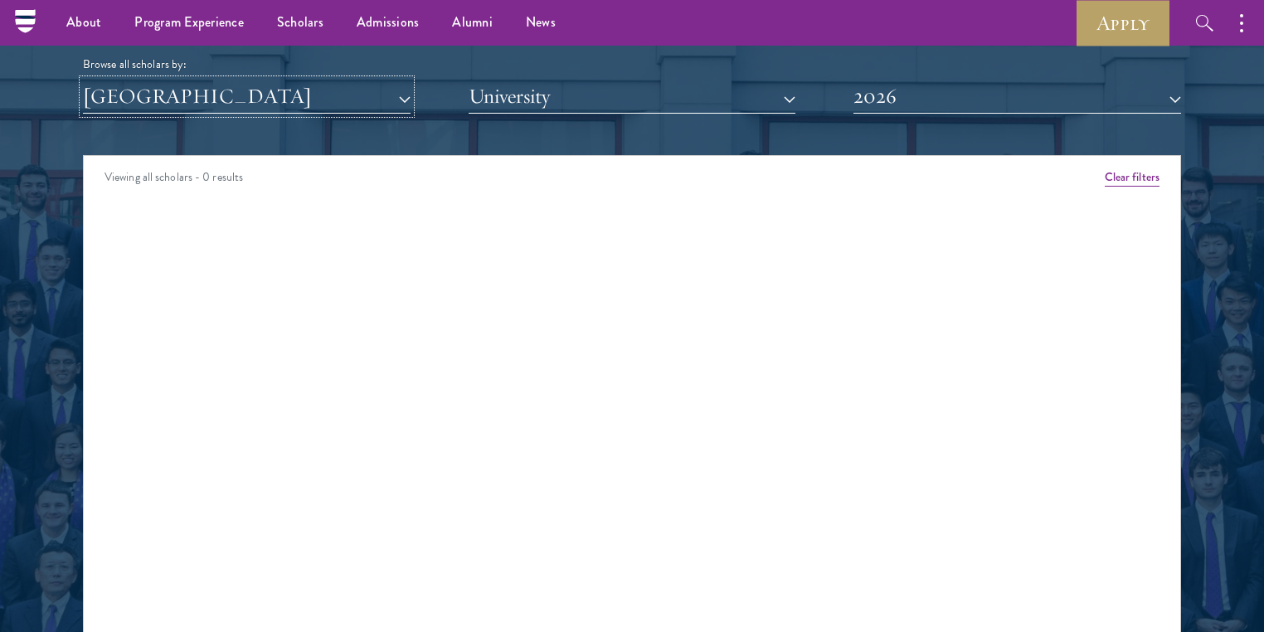
click at [163, 80] on button "[GEOGRAPHIC_DATA]" at bounding box center [247, 97] width 328 height 34
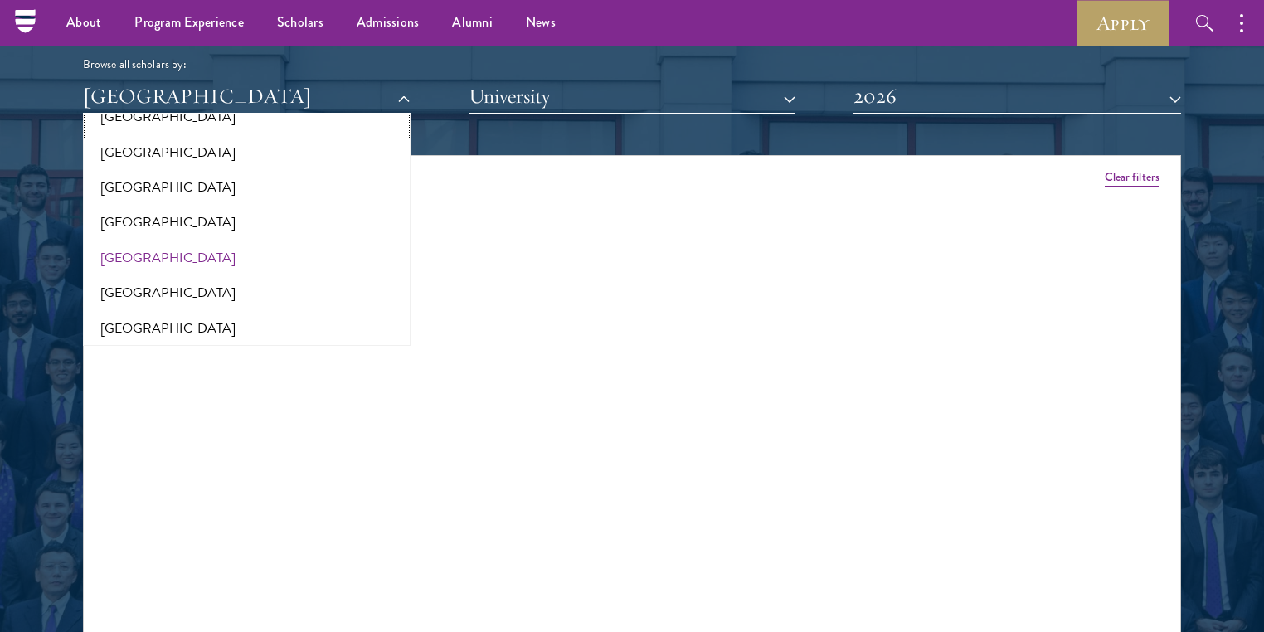
click at [121, 99] on button "[GEOGRAPHIC_DATA]" at bounding box center [247, 116] width 318 height 35
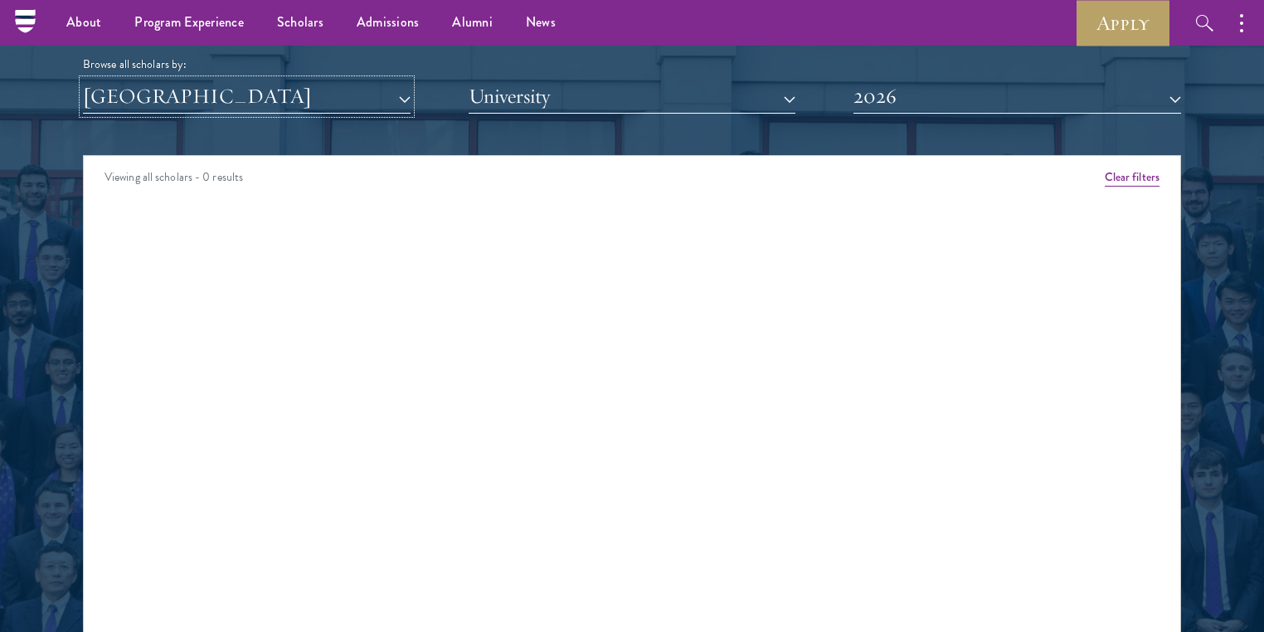
click at [147, 80] on button "[GEOGRAPHIC_DATA]" at bounding box center [247, 97] width 328 height 34
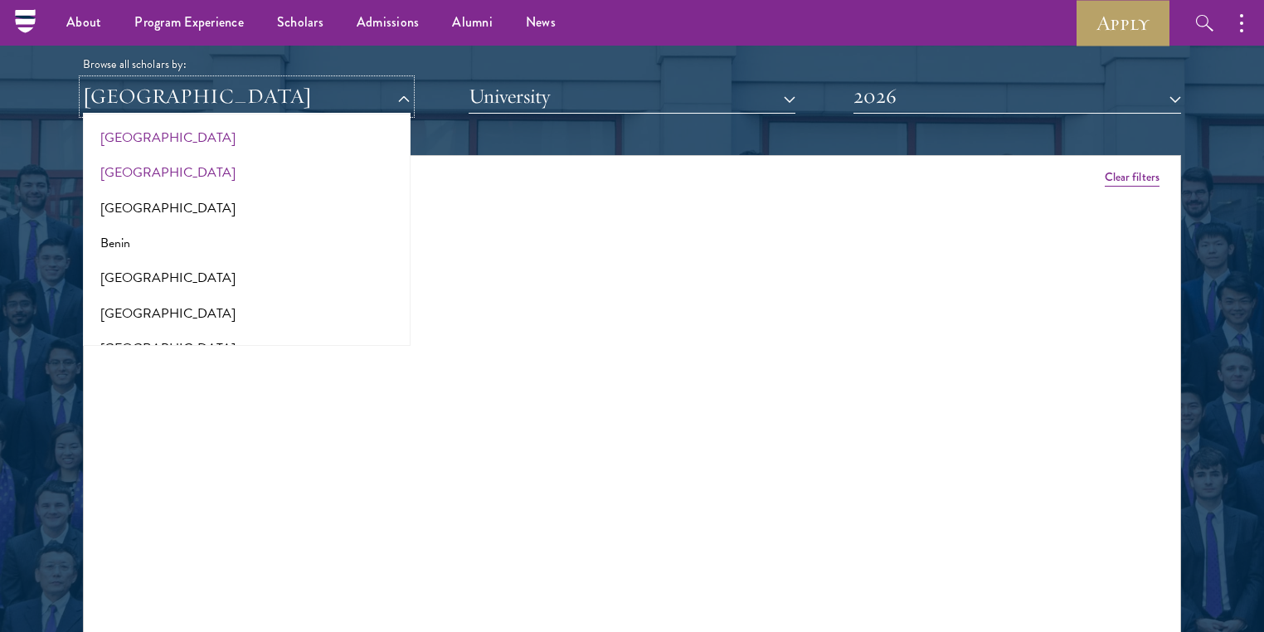
scroll to position [464, 0]
click at [706, 187] on div "Viewing all scholars - 0 results Clear filters Amber Class of [DATE] - [DATE] […" at bounding box center [632, 403] width 1098 height 497
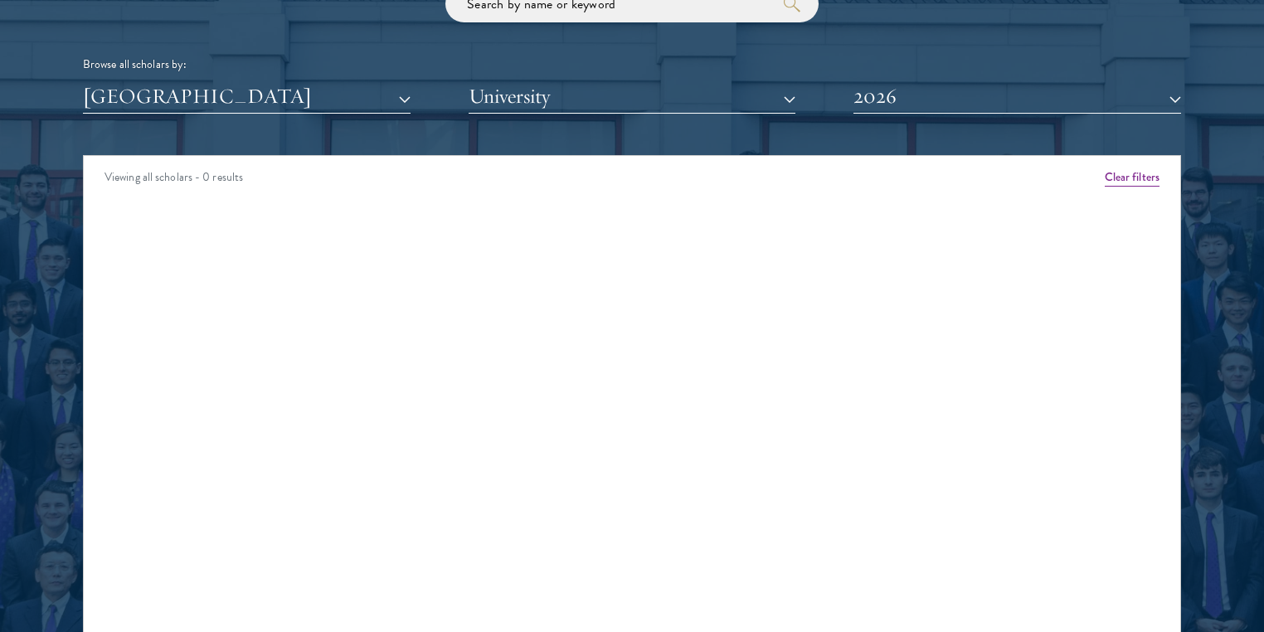
scroll to position [2163, 0]
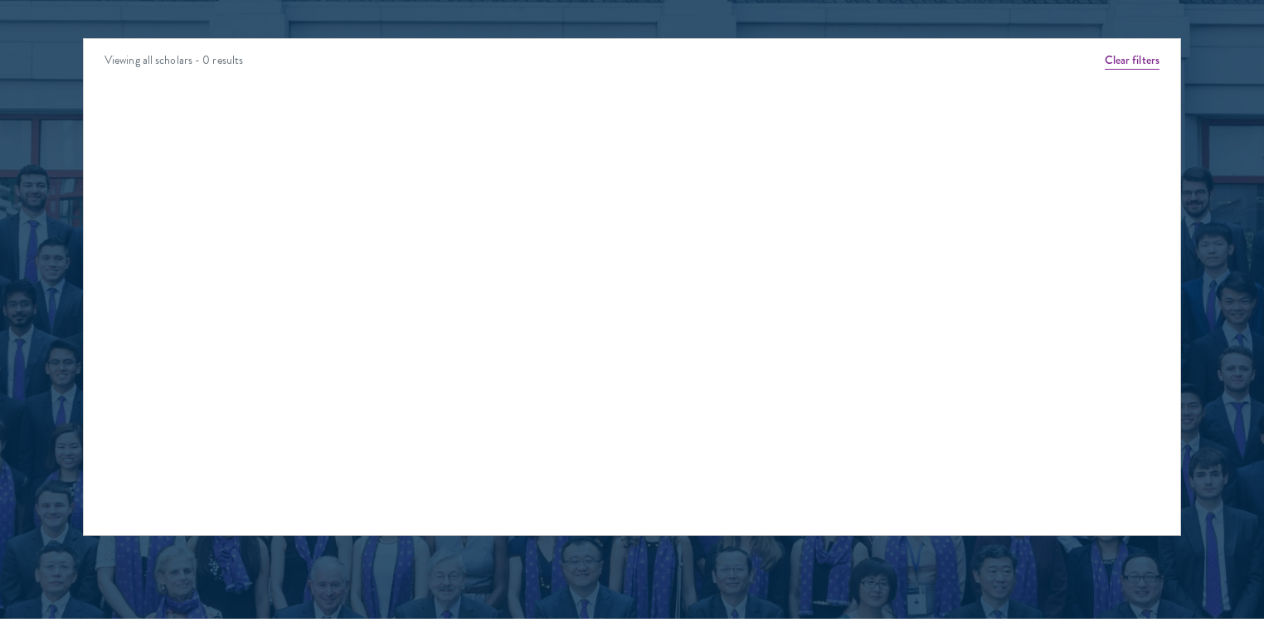
click at [567, 197] on div "Viewing all scholars - 0 results Clear filters Amber Class of [DATE] - [DATE] […" at bounding box center [632, 286] width 1098 height 497
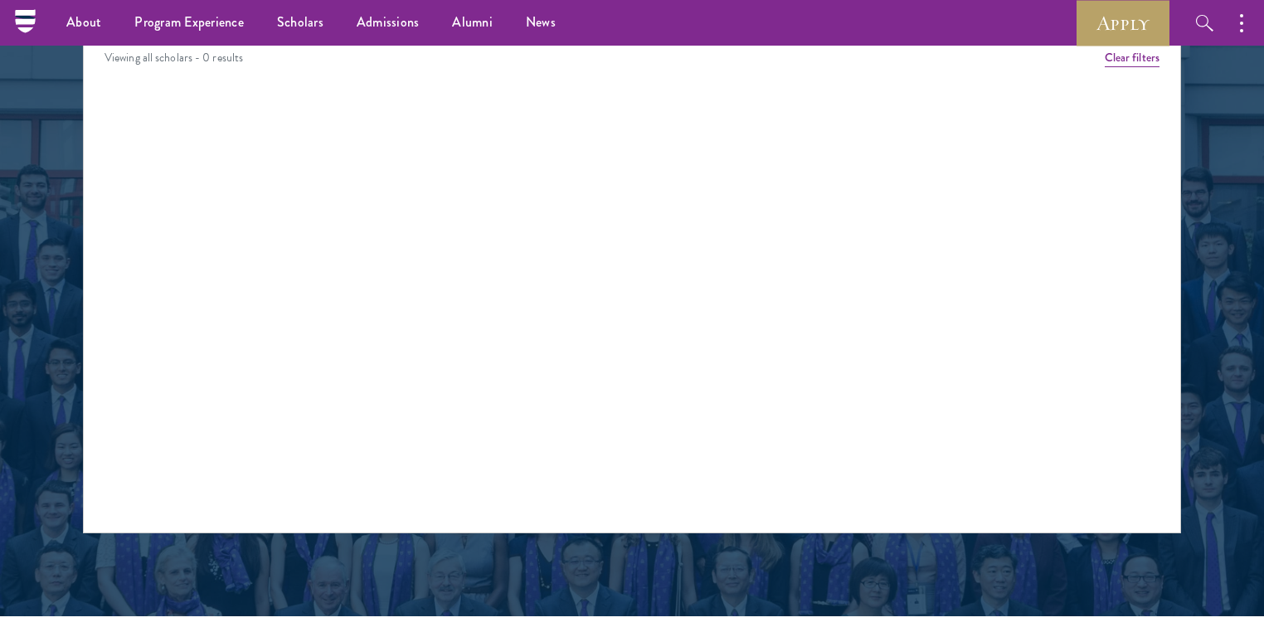
scroll to position [2146, 0]
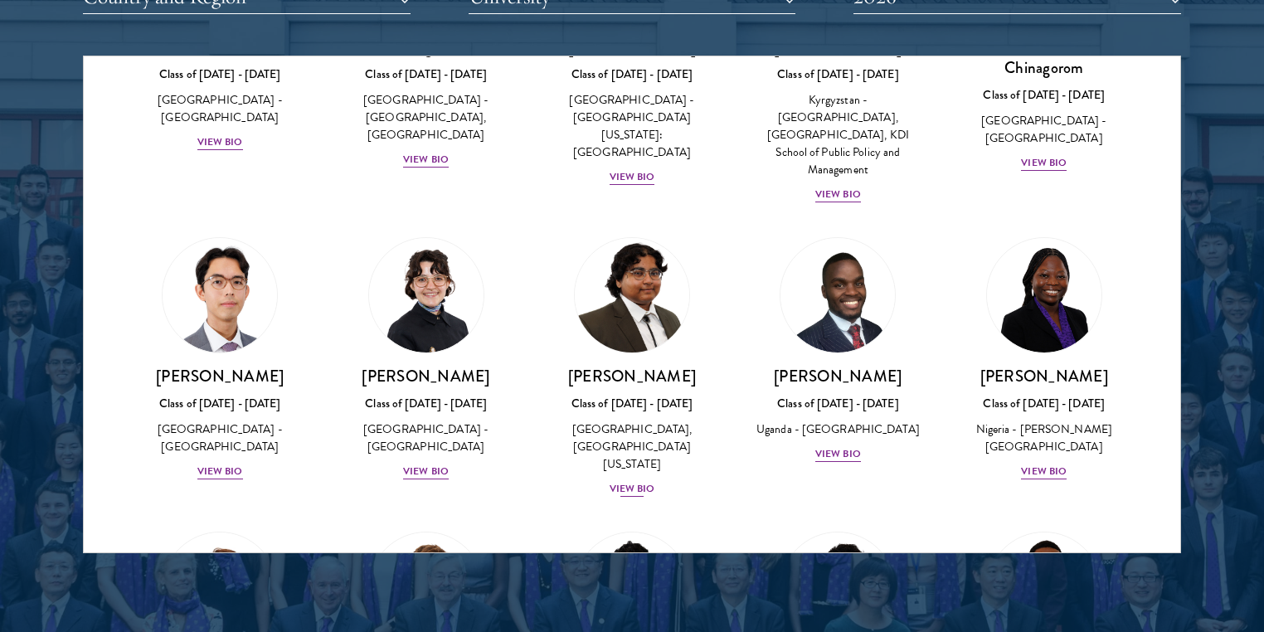
scroll to position [66, 0]
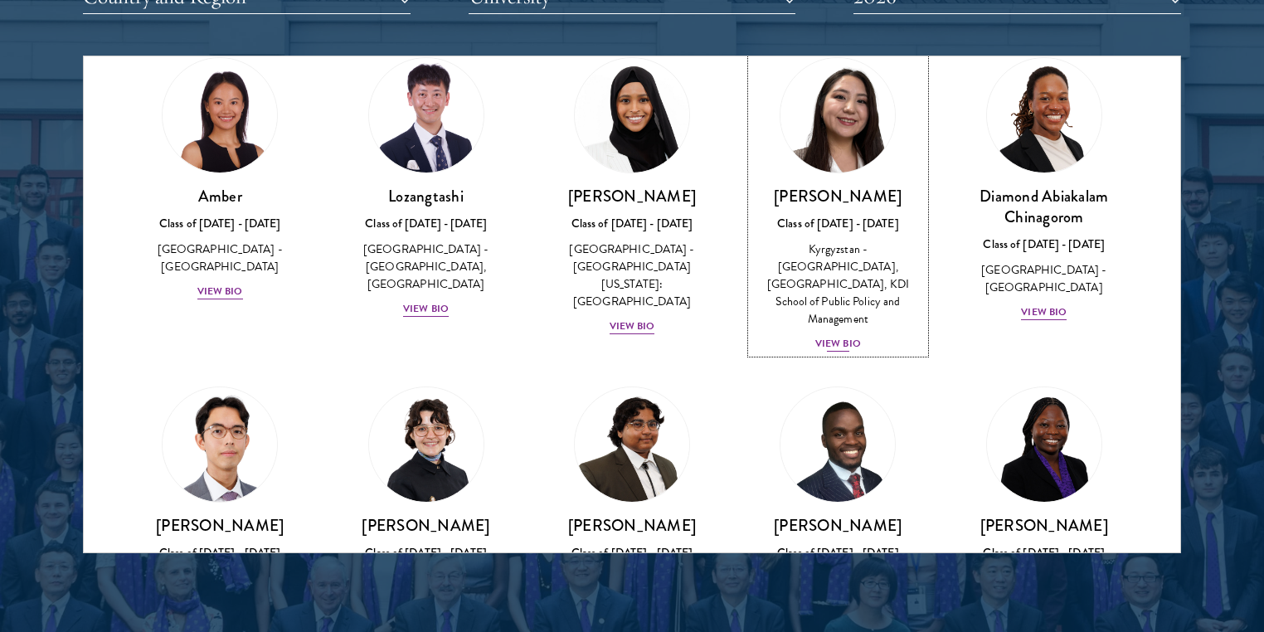
click at [861, 352] on div "View Bio" at bounding box center [838, 344] width 46 height 16
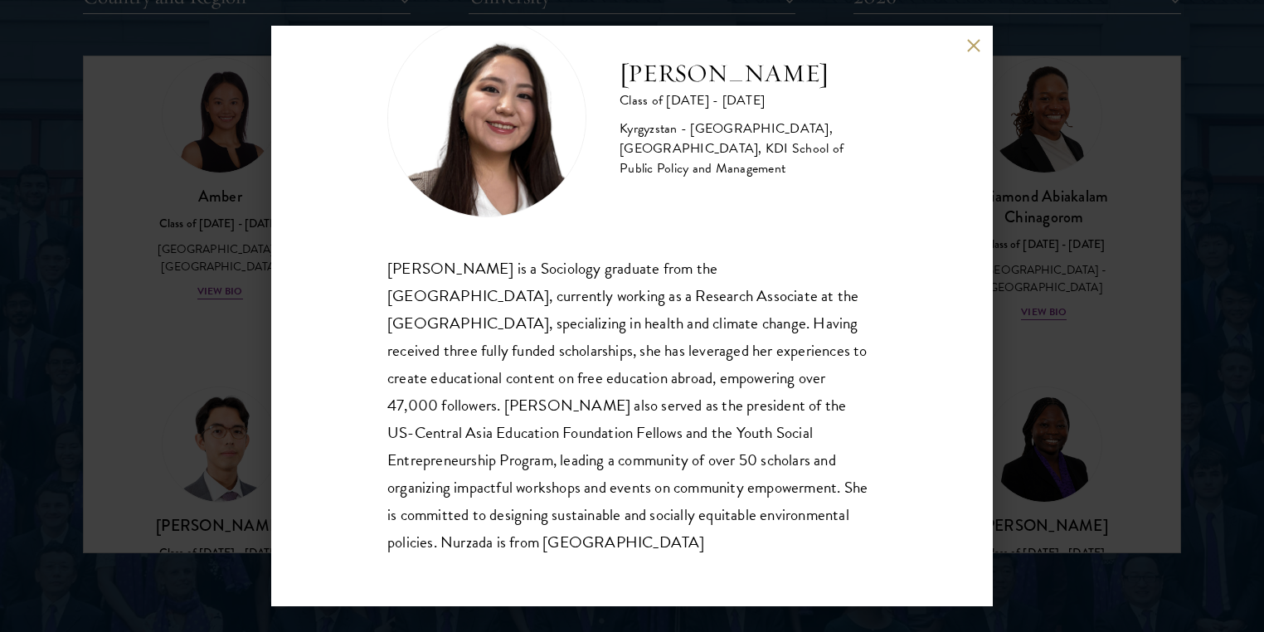
scroll to position [93, 0]
click at [972, 42] on button at bounding box center [973, 45] width 14 height 14
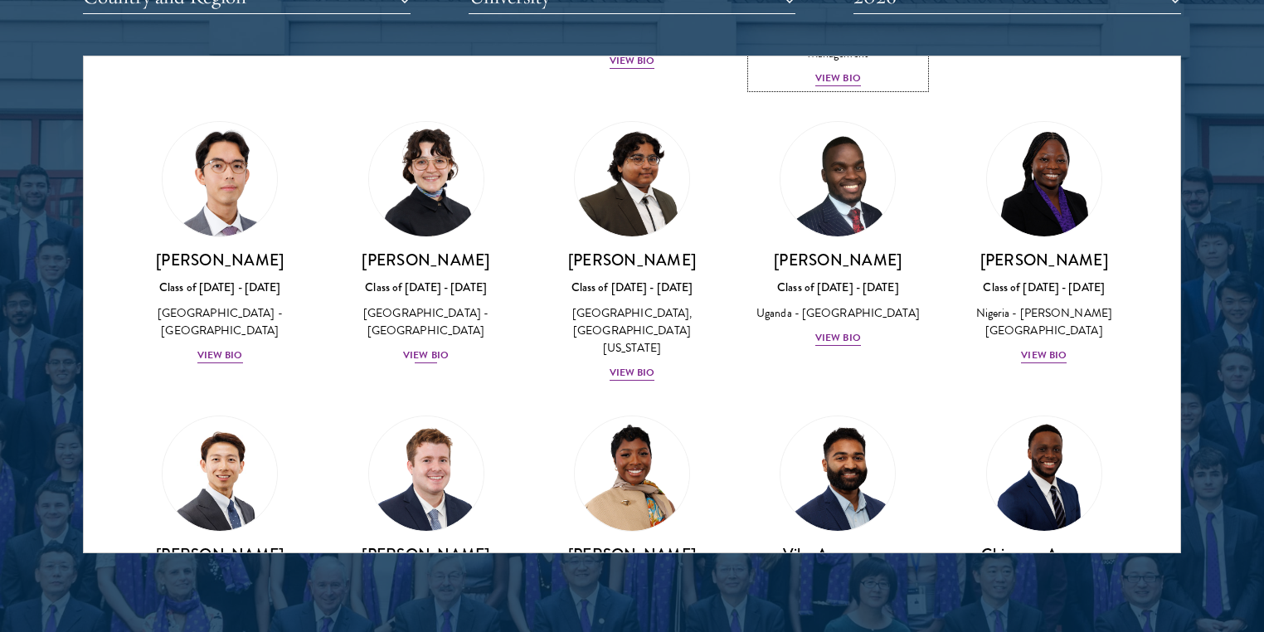
scroll to position [929, 0]
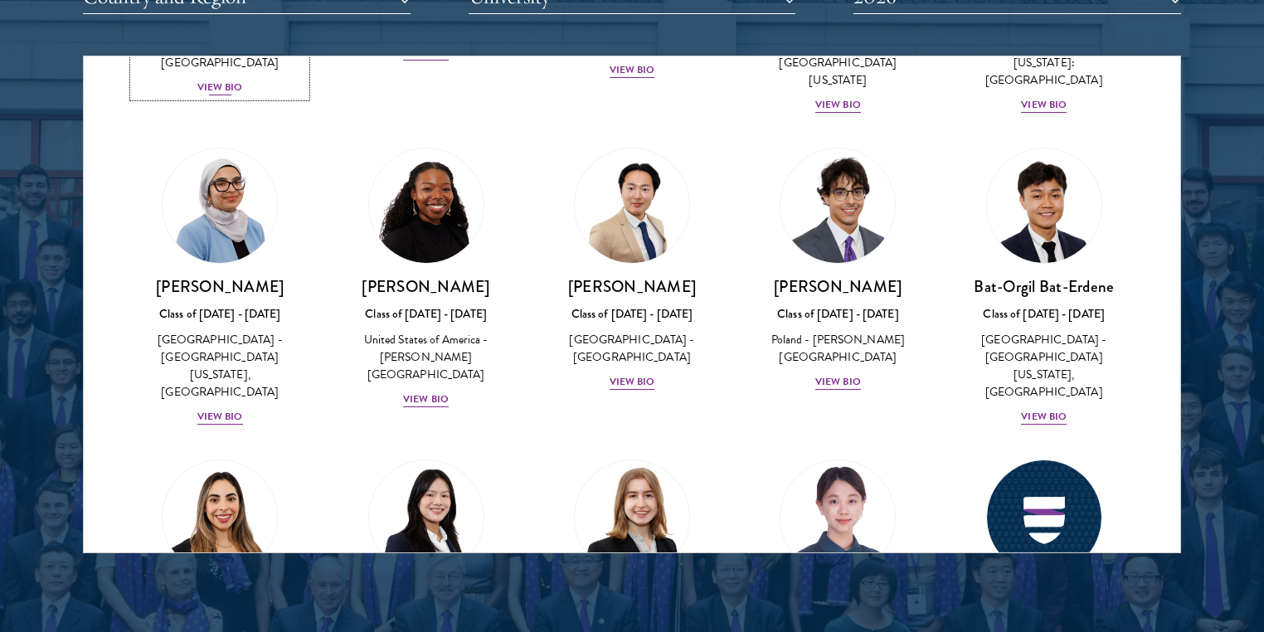
click at [243, 95] on div "View Bio" at bounding box center [220, 88] width 46 height 16
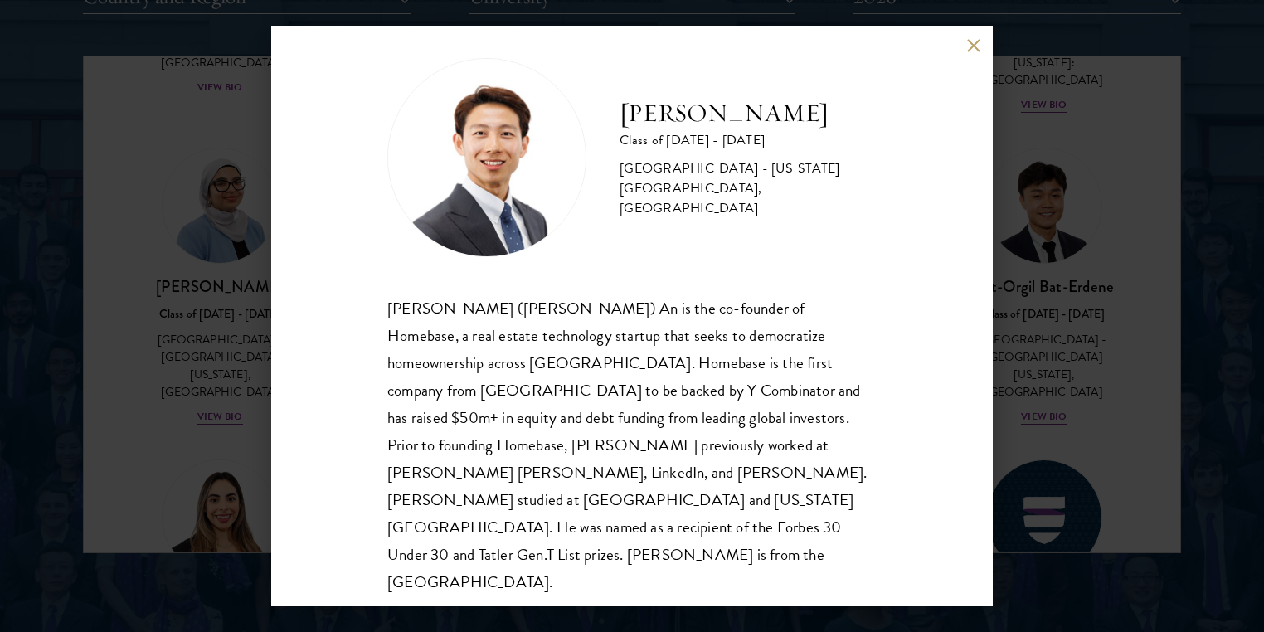
scroll to position [27, 0]
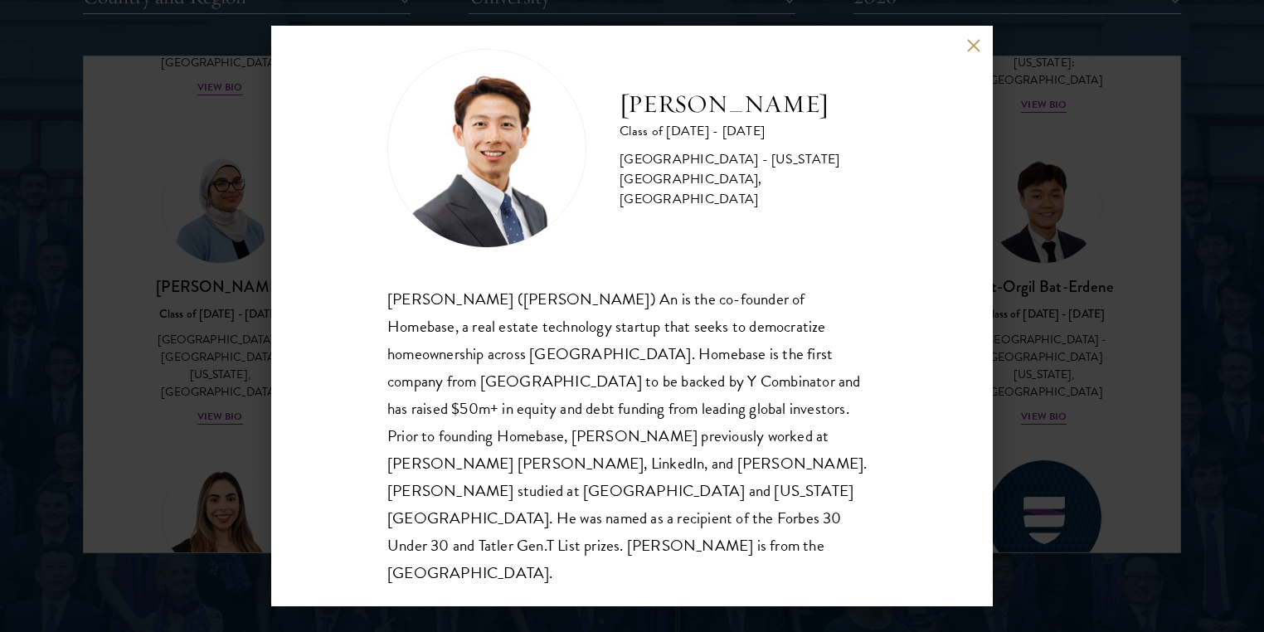
click at [966, 54] on div "Phillip An Class of 2025 - 2026 United States of America - California Institute…" at bounding box center [631, 316] width 721 height 580
click at [975, 43] on button at bounding box center [973, 45] width 14 height 14
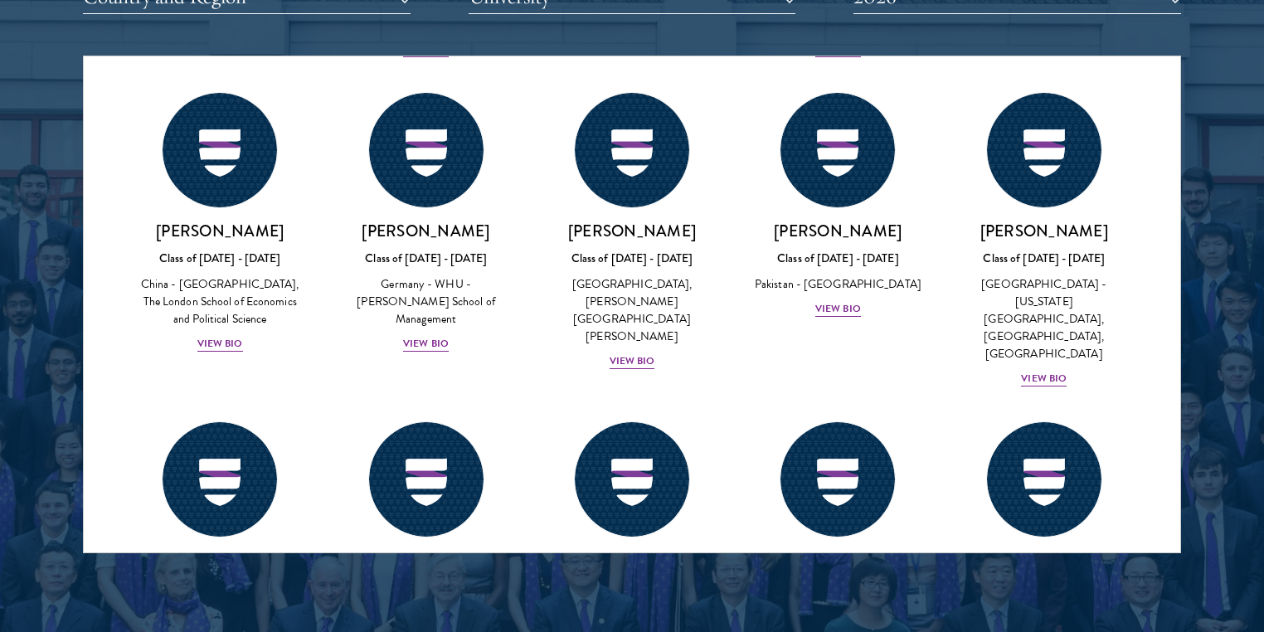
scroll to position [3393, 0]
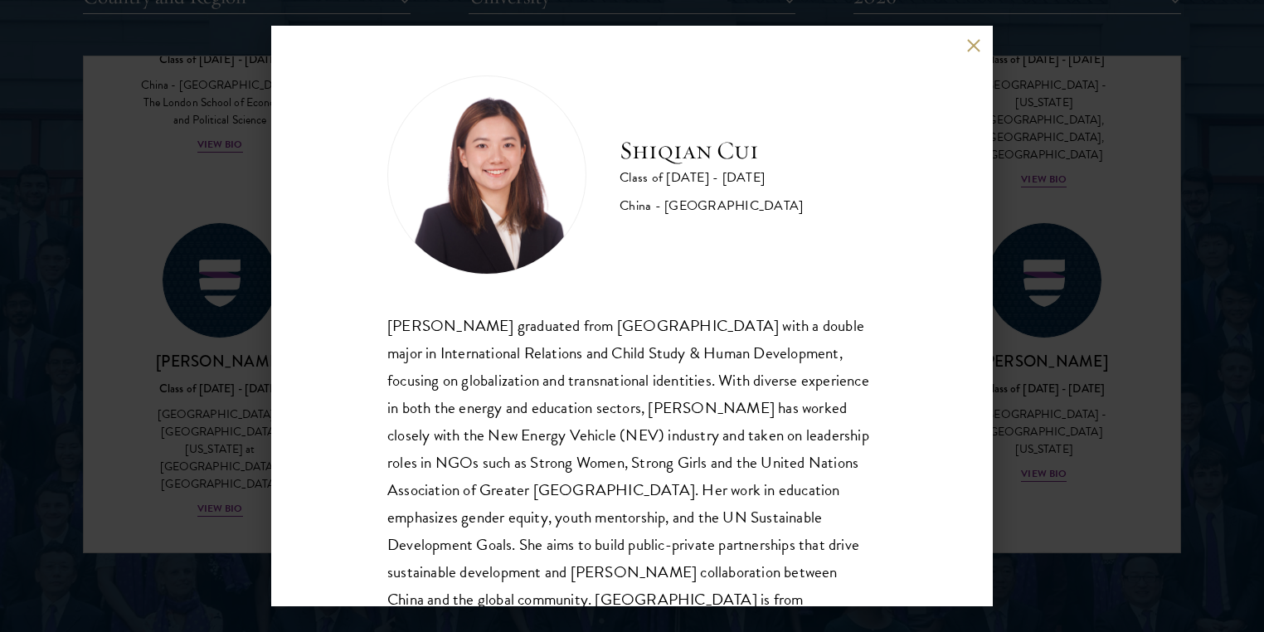
scroll to position [76, 0]
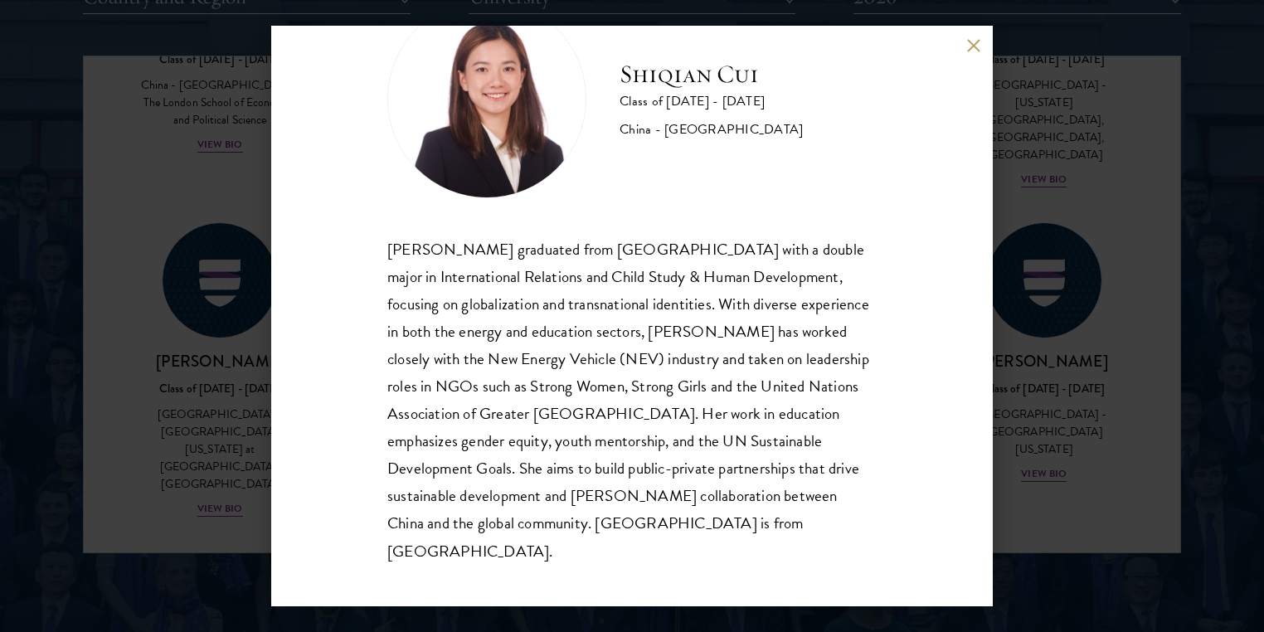
click at [891, 380] on div "Shiqian Cui Class of 2025 - 2026 China - Tufts University Shiqian Cui graduated…" at bounding box center [631, 316] width 721 height 580
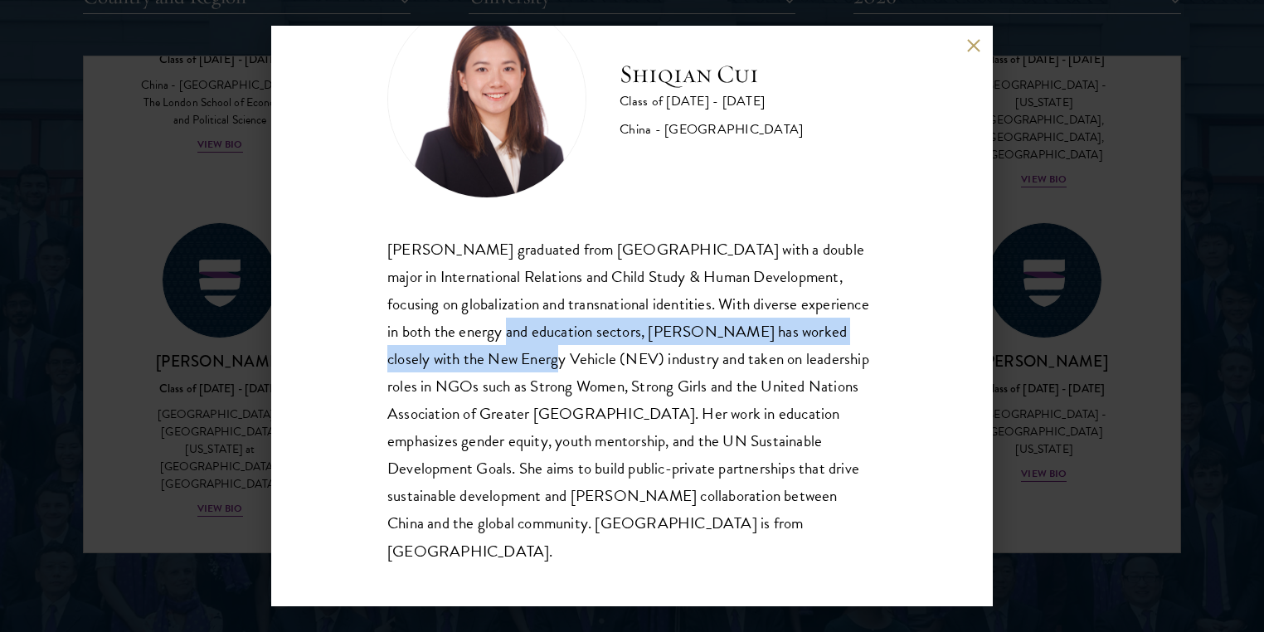
click at [891, 379] on div "Shiqian Cui Class of 2025 - 2026 China - Tufts University Shiqian Cui graduated…" at bounding box center [631, 316] width 721 height 580
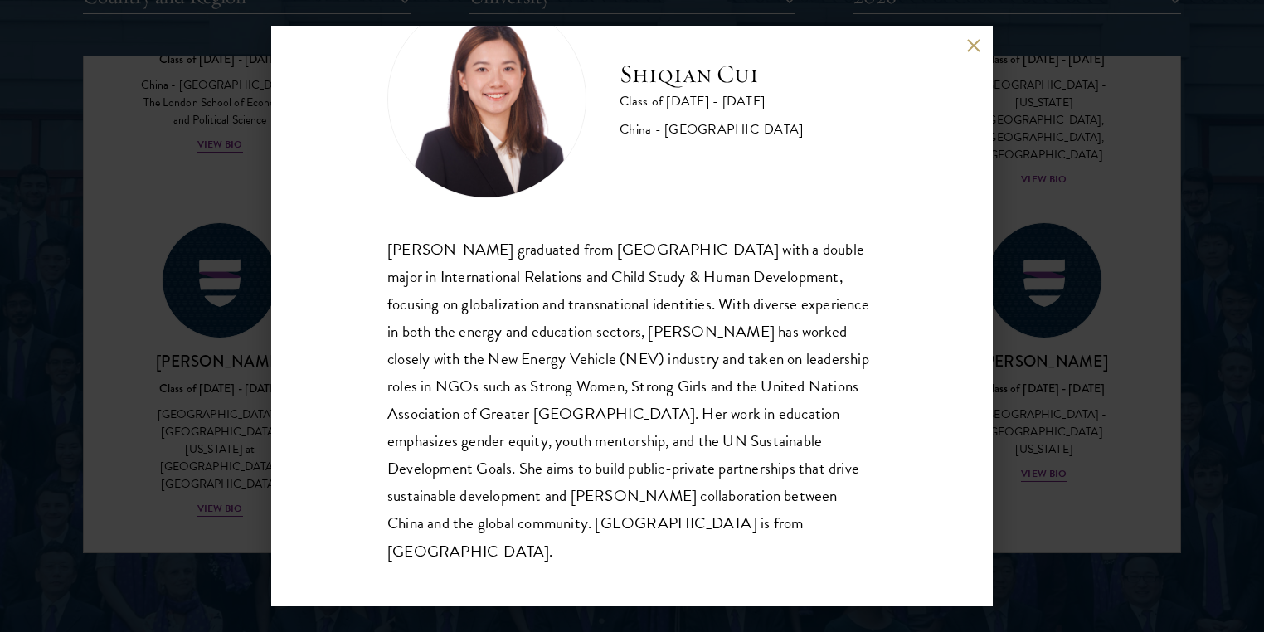
click at [982, 38] on div "Shiqian Cui Class of 2025 - 2026 China - Tufts University Shiqian Cui graduated…" at bounding box center [631, 316] width 721 height 580
click at [975, 38] on button at bounding box center [973, 45] width 14 height 14
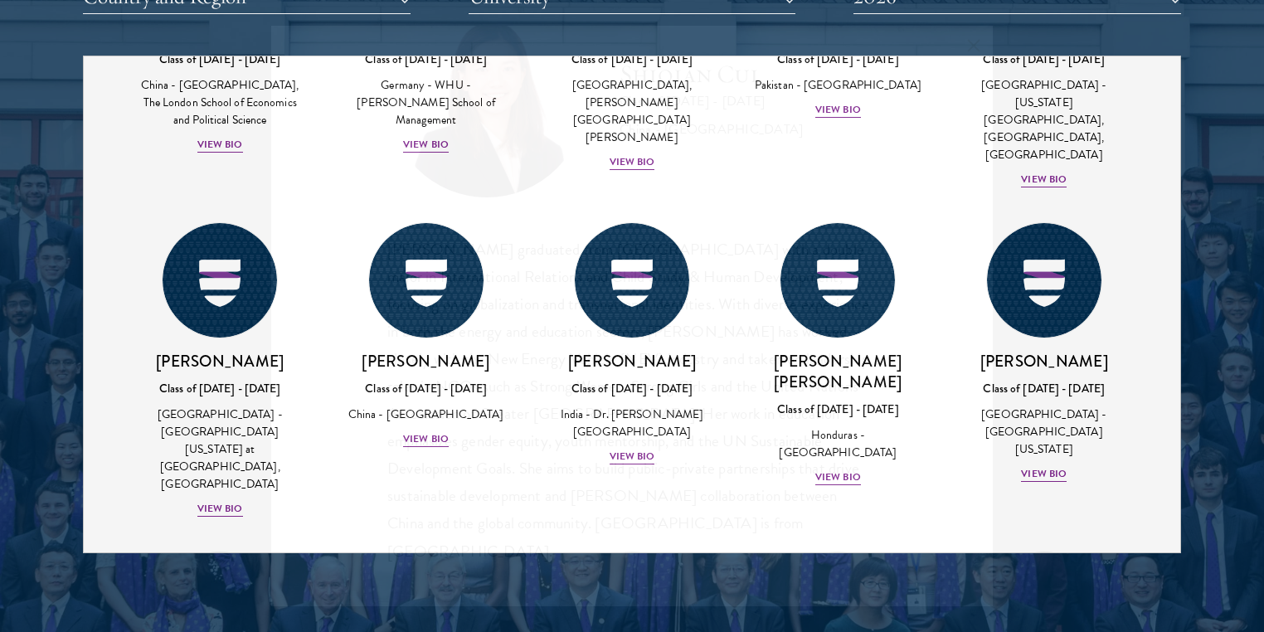
scroll to position [3226, 0]
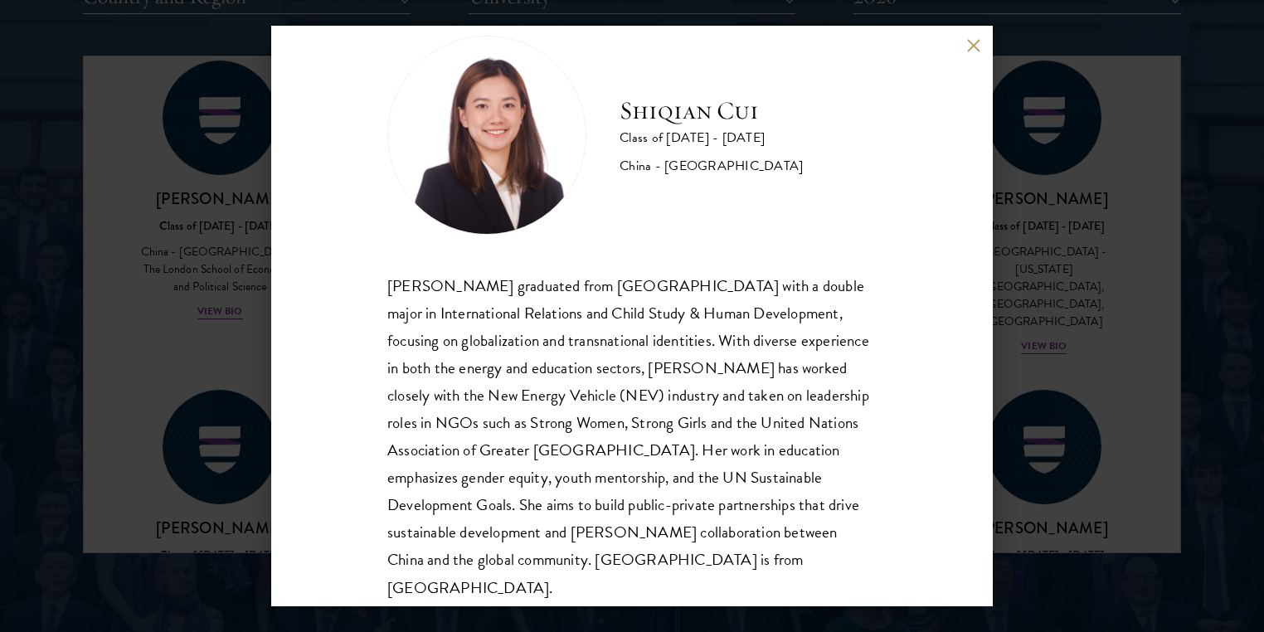
scroll to position [76, 0]
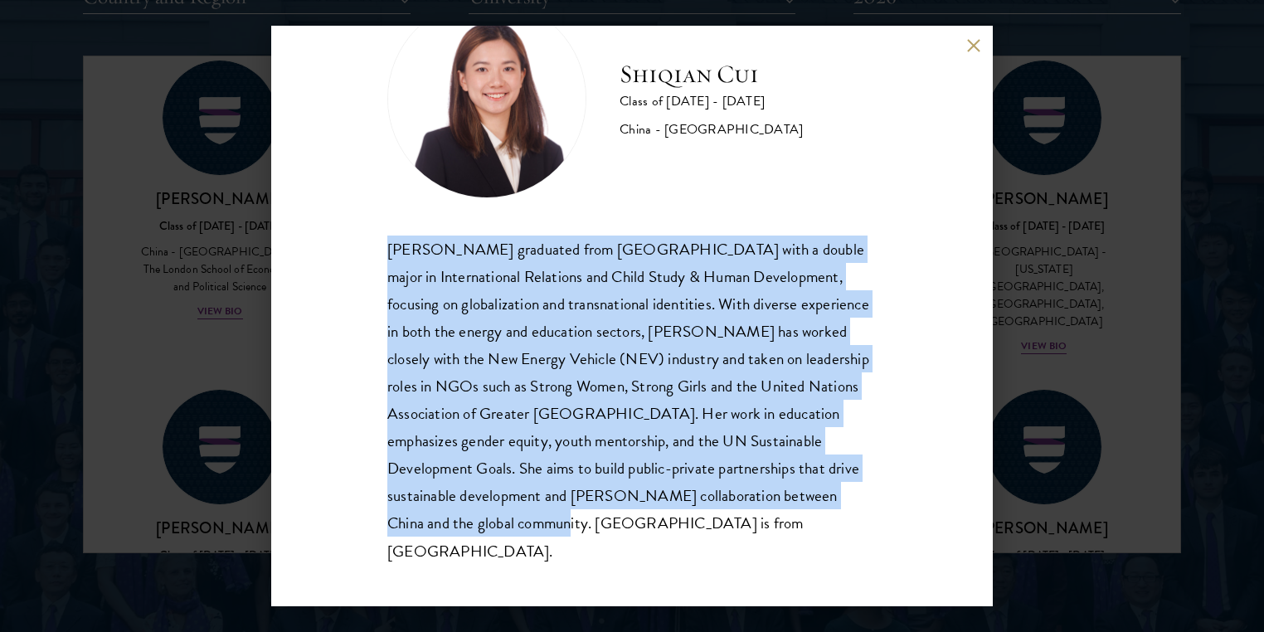
drag, startPoint x: 388, startPoint y: 320, endPoint x: 593, endPoint y: 550, distance: 307.7
click at [593, 550] on div "Shiqian Cui graduated from Tufts University with a double major in Internationa…" at bounding box center [631, 399] width 489 height 329
copy div "Shiqian Cui graduated from Tufts University with a double major in Internationa…"
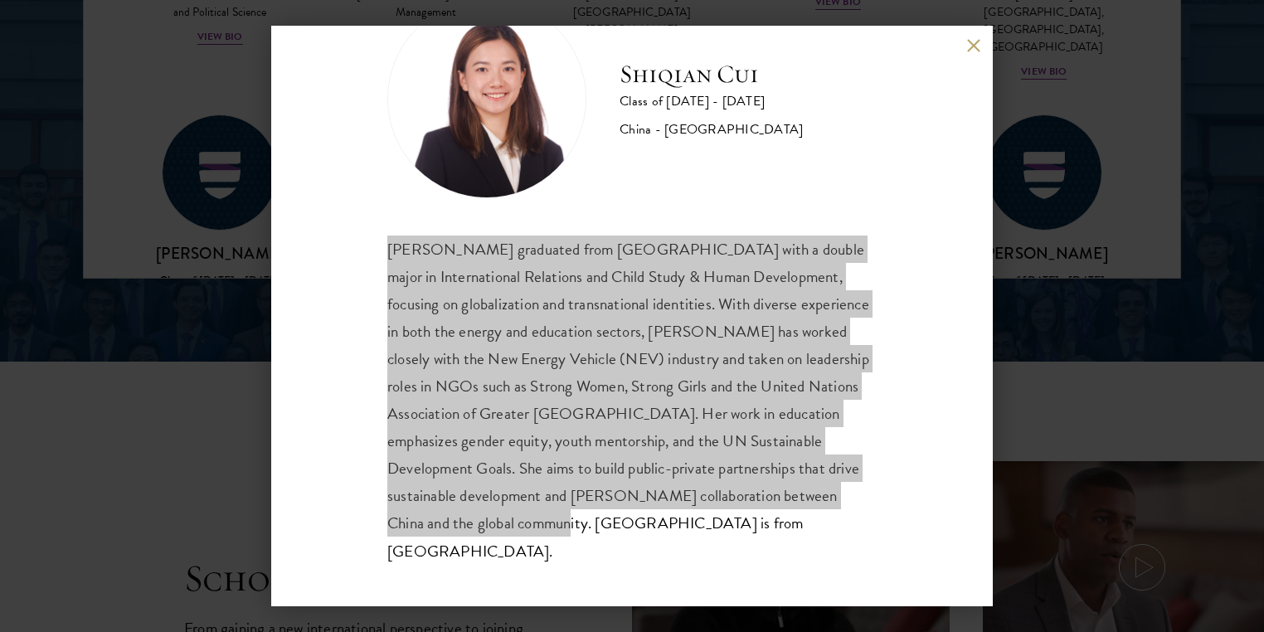
scroll to position [2610, 0]
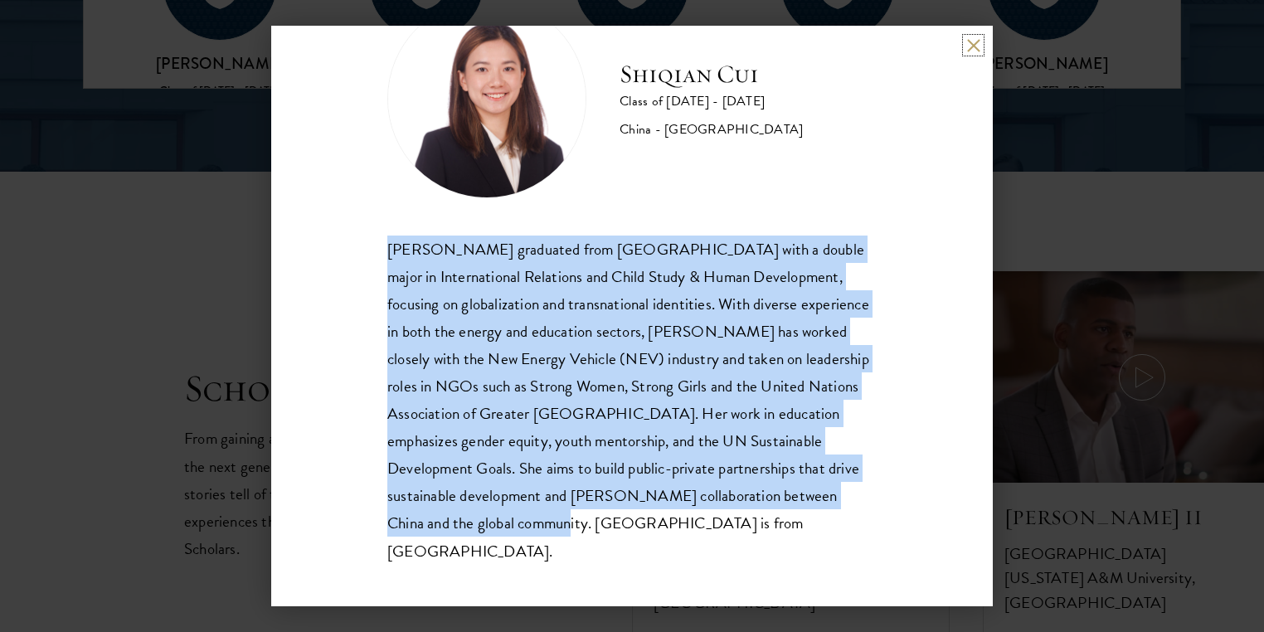
click at [968, 48] on button at bounding box center [973, 45] width 14 height 14
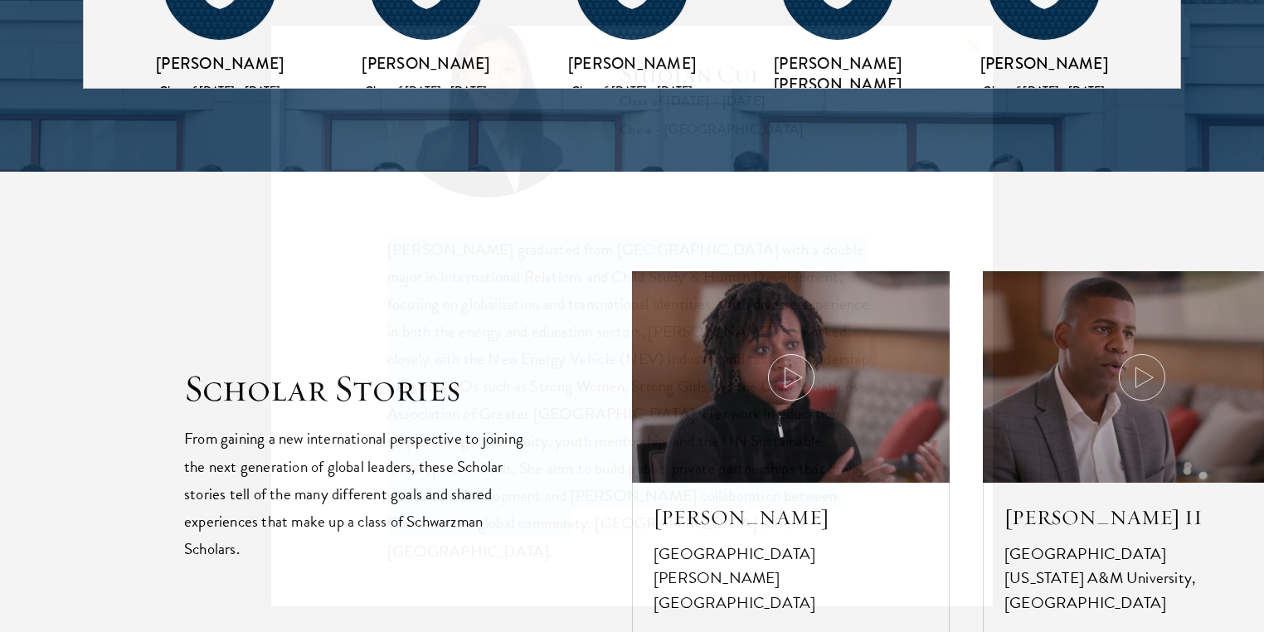
scroll to position [2021, 0]
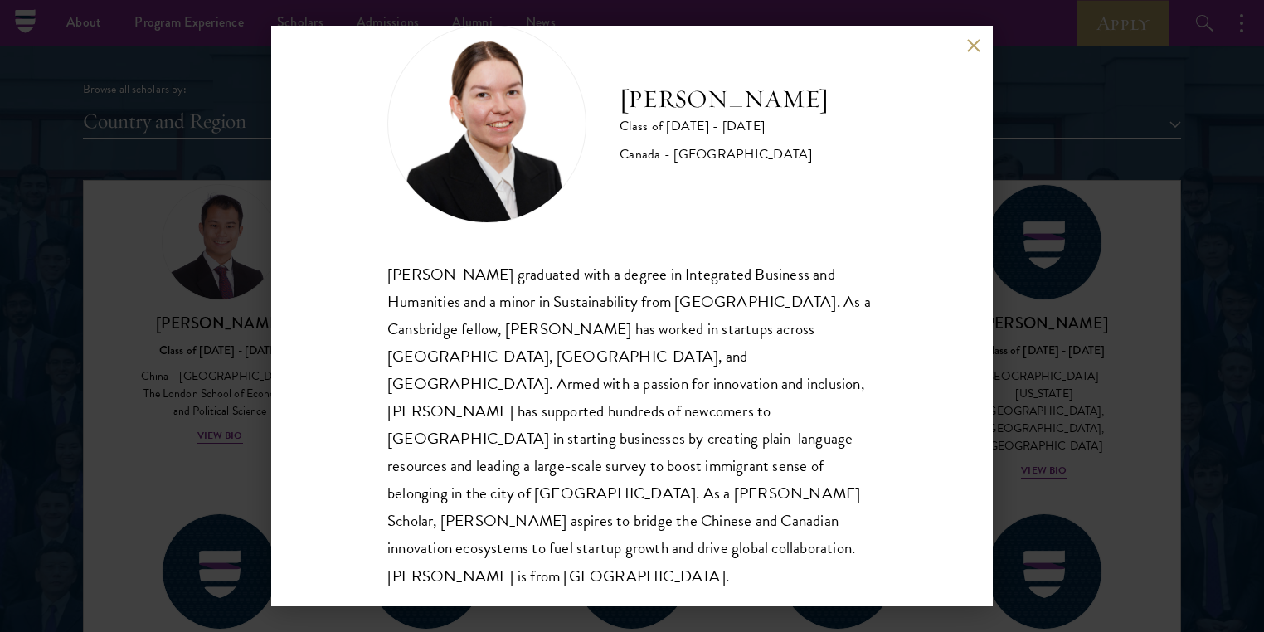
scroll to position [52, 0]
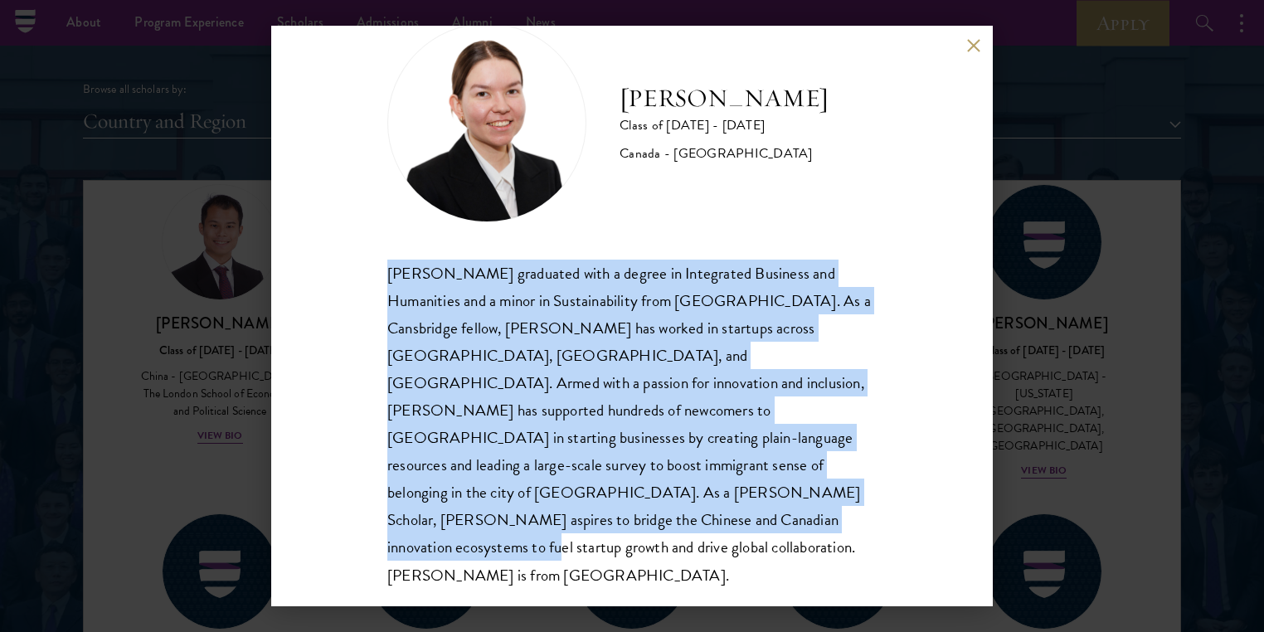
drag, startPoint x: 386, startPoint y: 344, endPoint x: 615, endPoint y: 554, distance: 311.1
click at [615, 554] on div "Maria Edison Class of 2025 - 2026 Canada - McMaster University Maria Edison gra…" at bounding box center [631, 316] width 721 height 580
copy div "Maria Edison graduated with a degree in Integrated Business and Humanities and …"
click at [975, 46] on button at bounding box center [973, 45] width 14 height 14
